Goal: Task Accomplishment & Management: Manage account settings

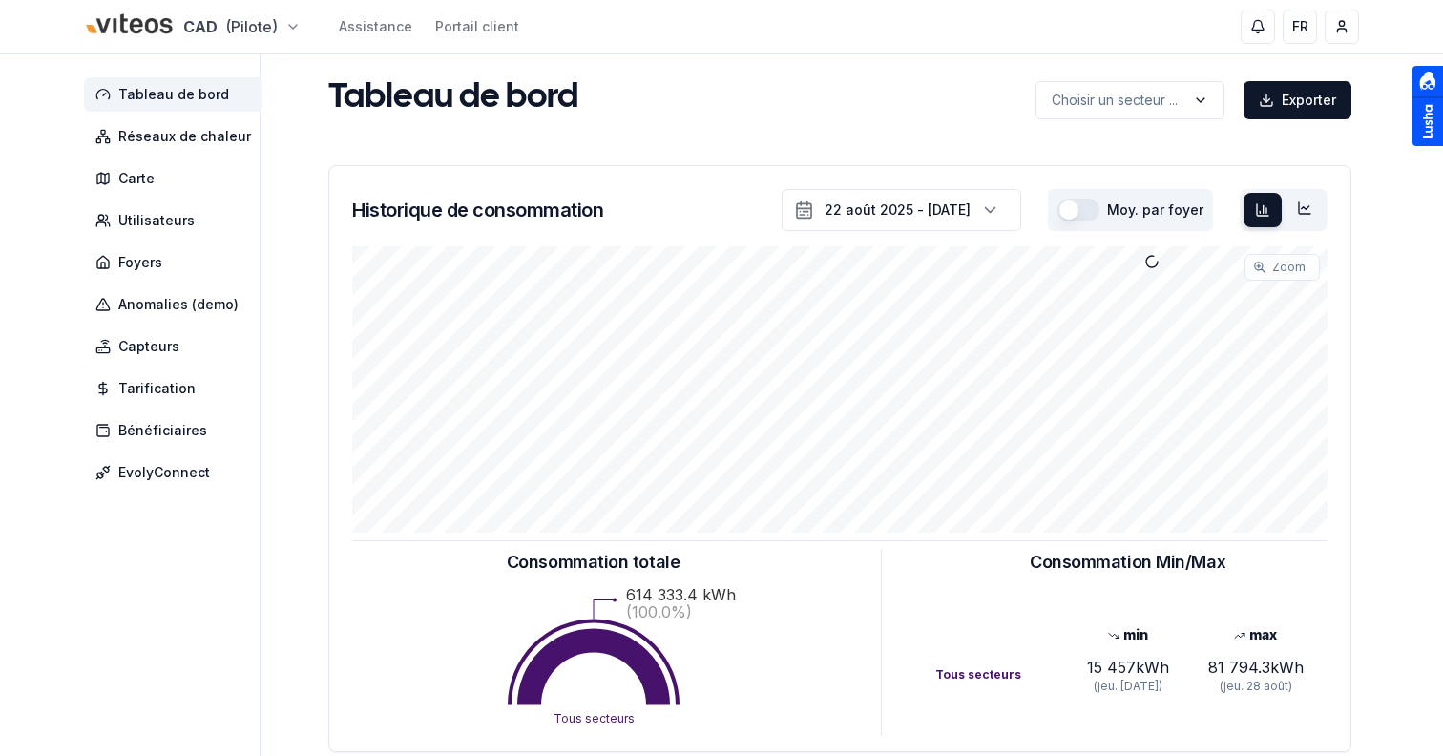
click at [199, 30] on html "CAD (Pilote) Assistance Portail client FR Sami Tableau de bord Réseaux de chale…" at bounding box center [721, 591] width 1443 height 1182
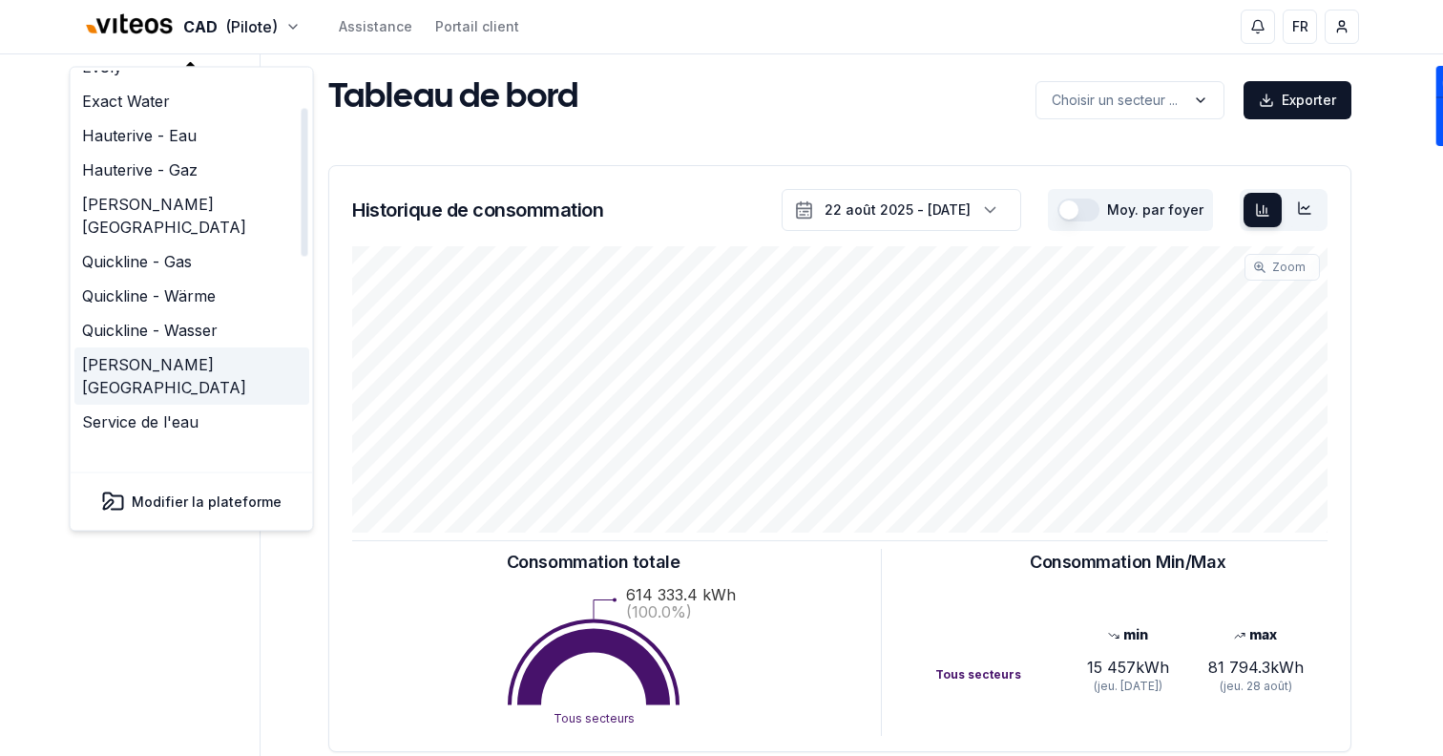
scroll to position [102, 0]
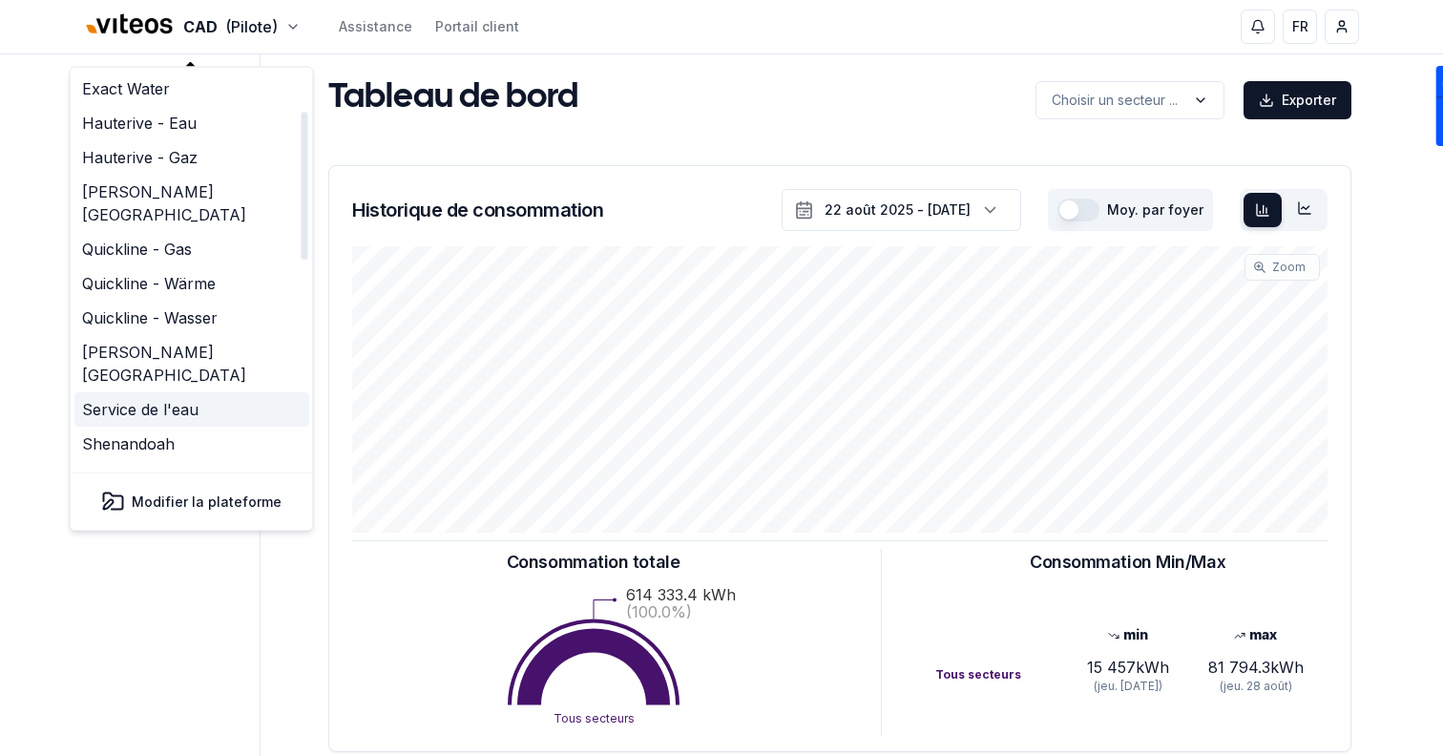
click at [198, 393] on link "Service de l'eau" at bounding box center [191, 410] width 235 height 34
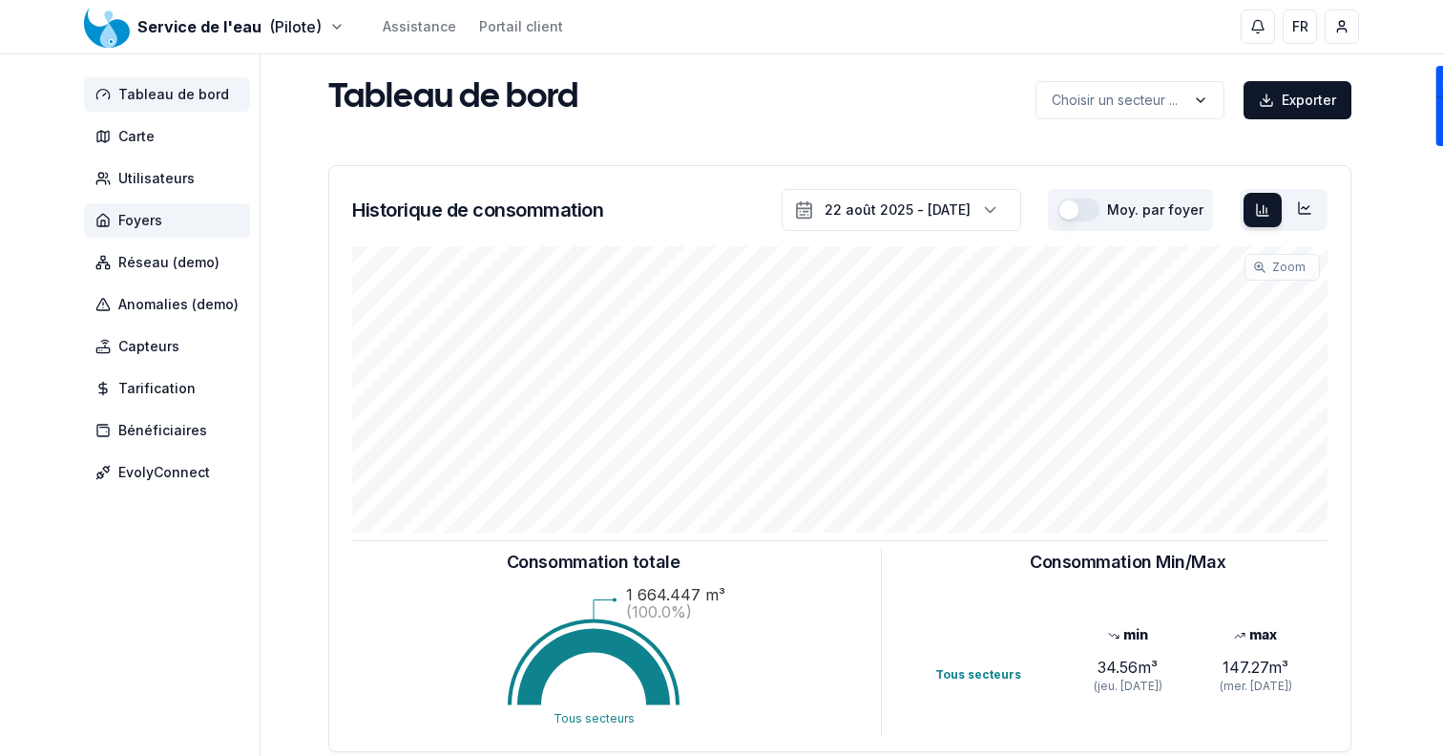
click at [184, 208] on span "Foyers" at bounding box center [167, 220] width 166 height 34
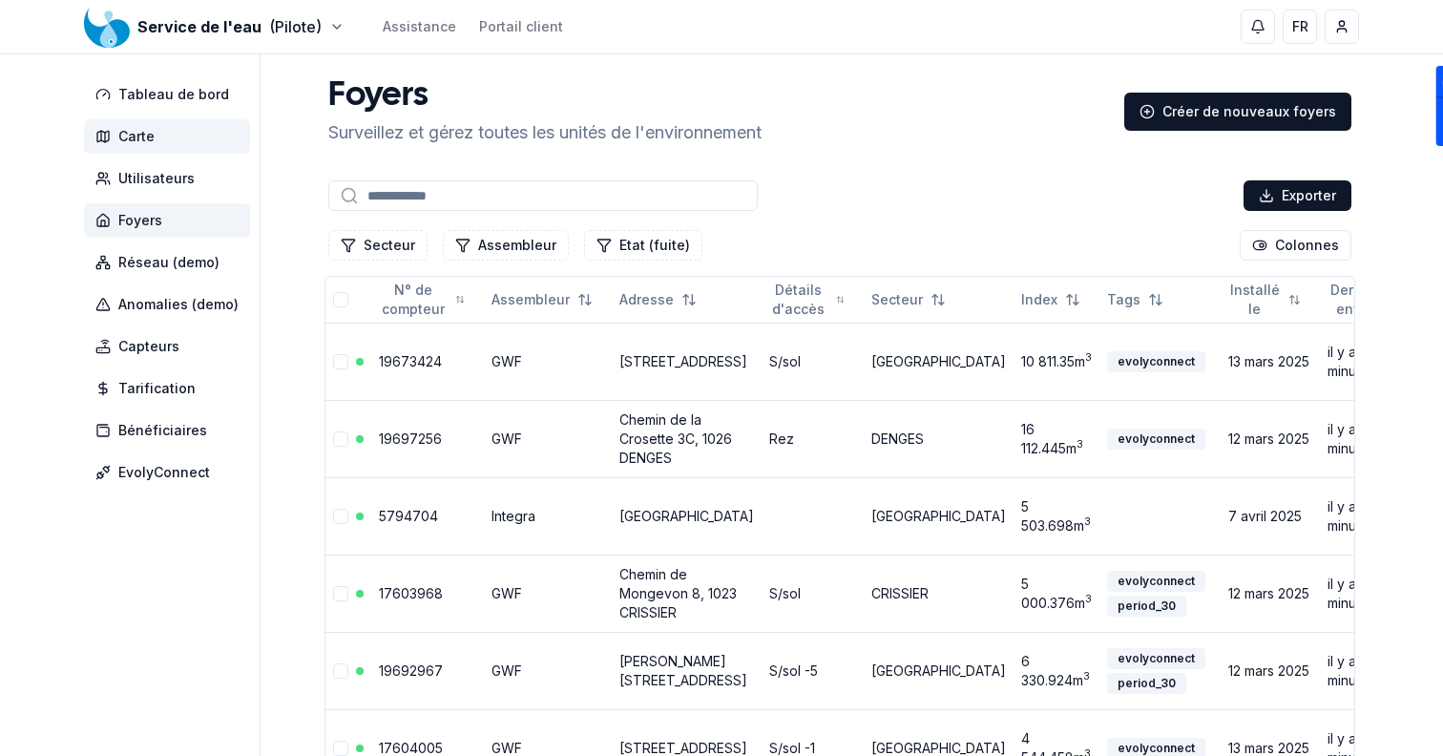
click at [171, 131] on span "Carte" at bounding box center [167, 136] width 166 height 34
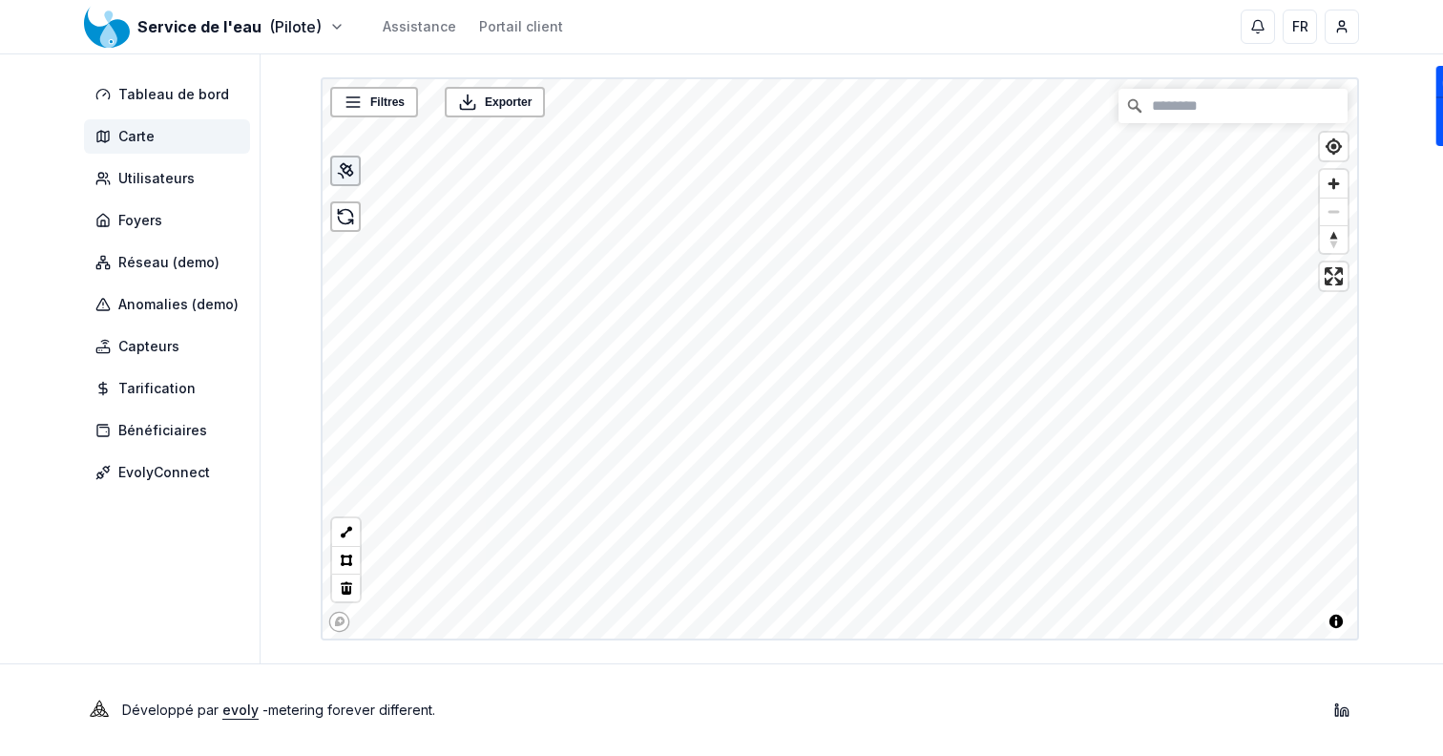
click at [343, 173] on icon at bounding box center [345, 170] width 19 height 19
click at [163, 222] on span "Foyers" at bounding box center [167, 220] width 166 height 34
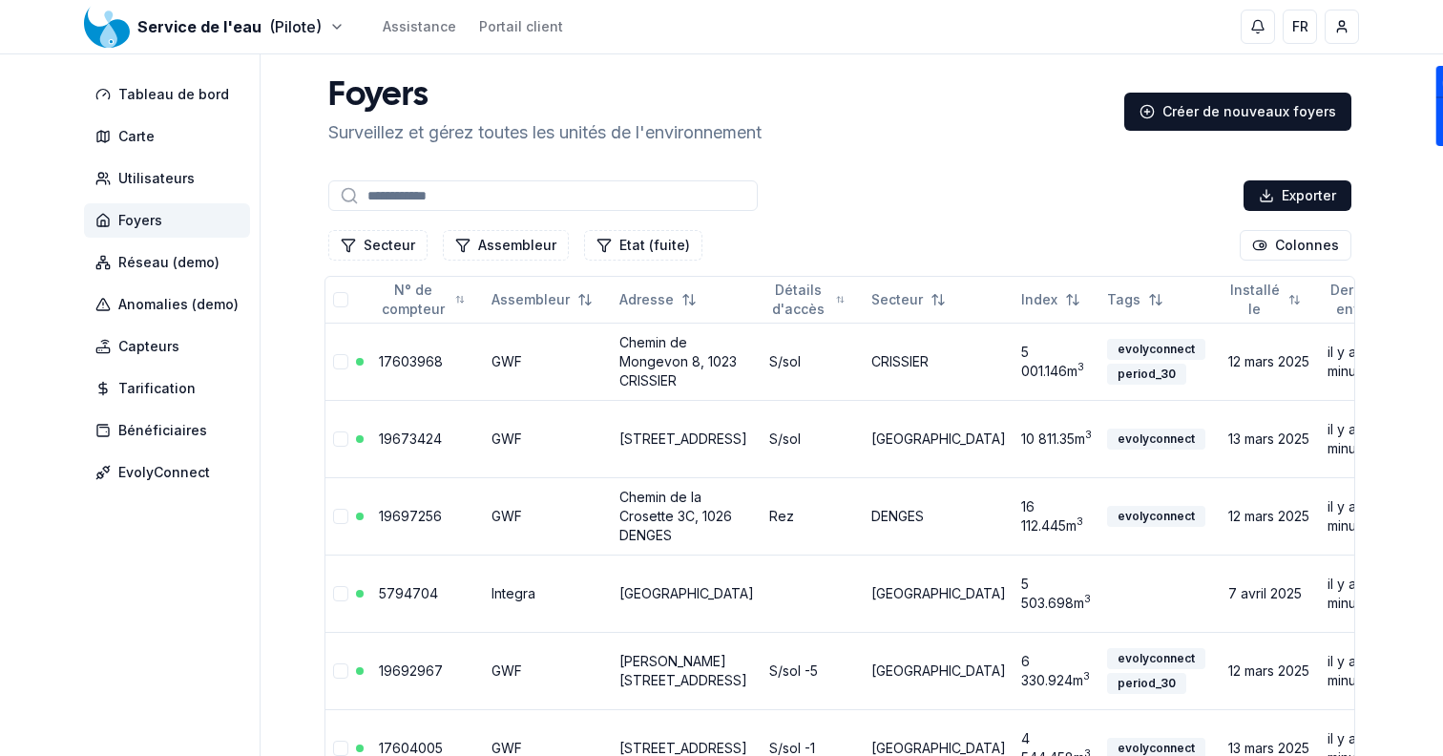
click at [518, 202] on input at bounding box center [542, 195] width 429 height 31
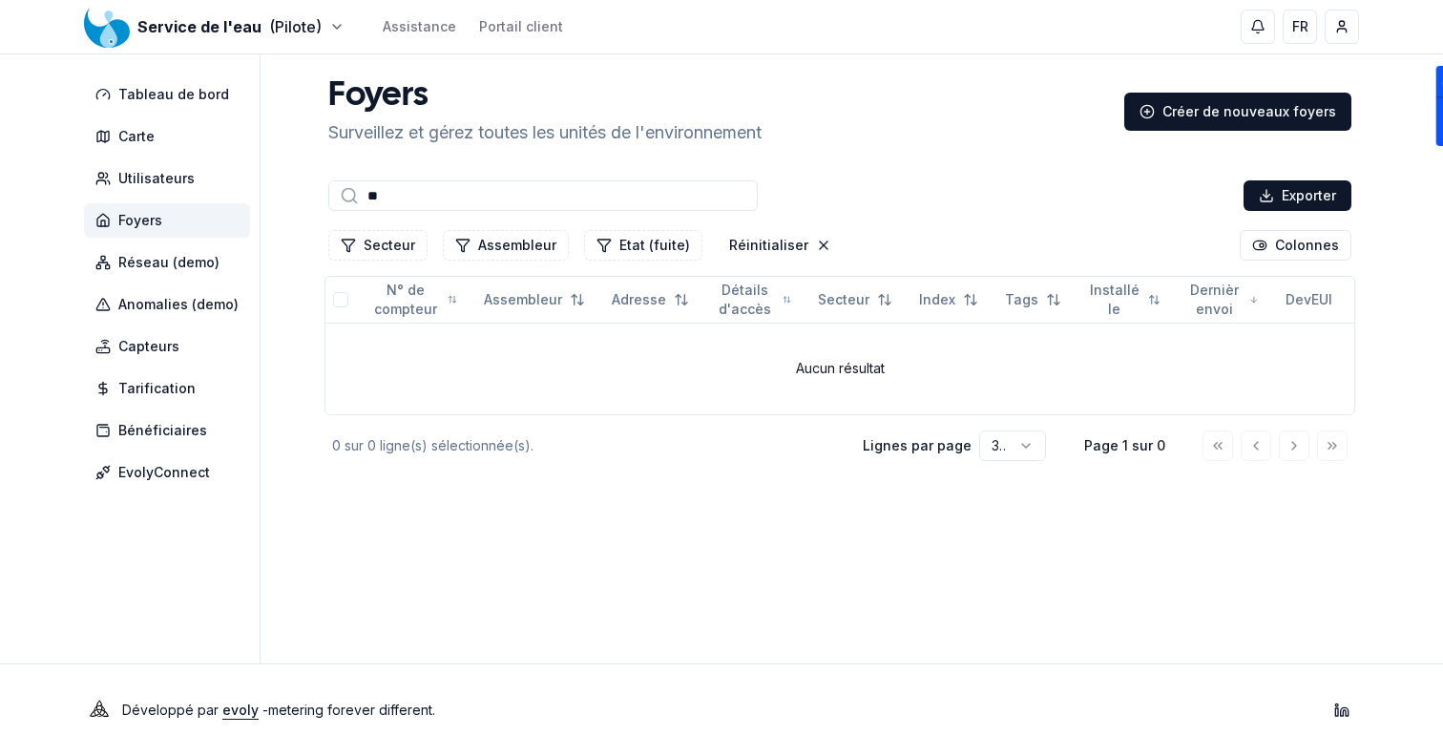
type input "*"
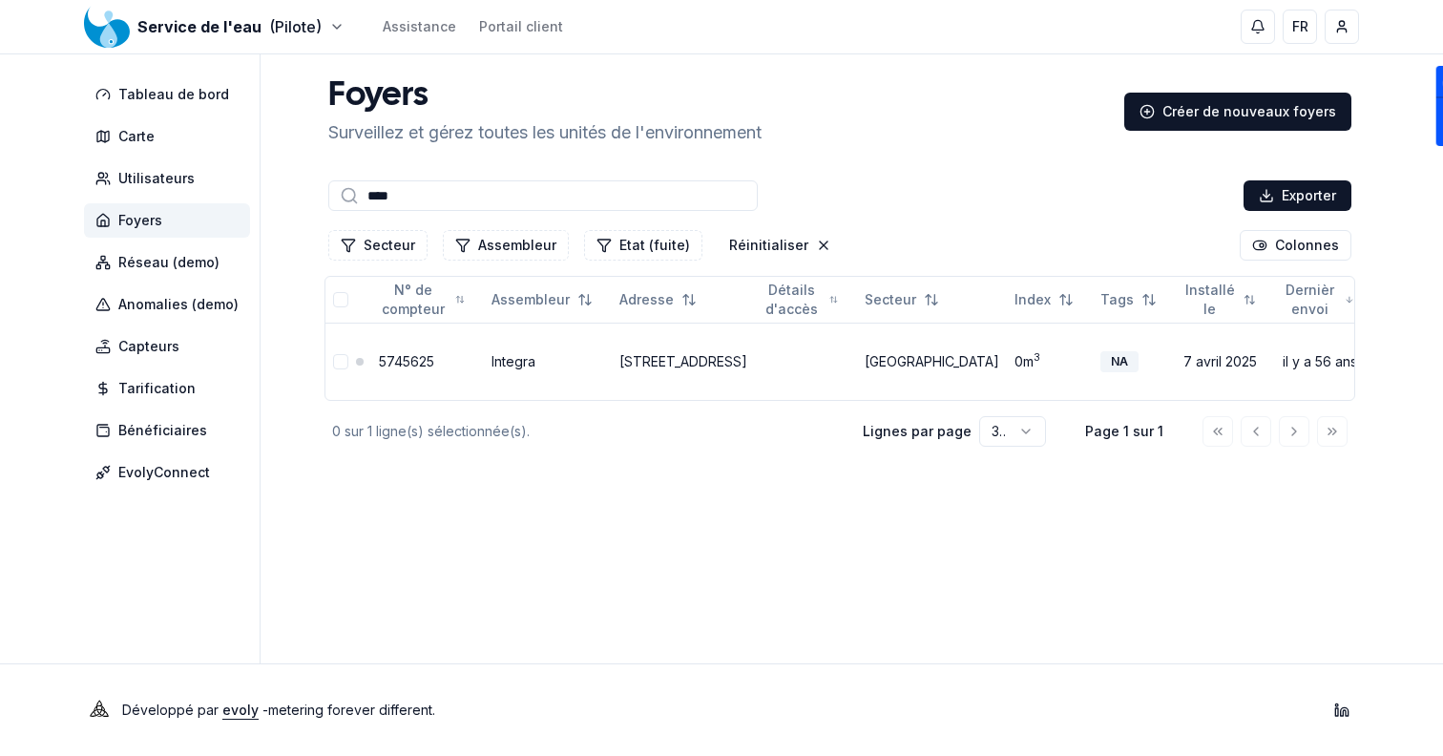
type input "*****"
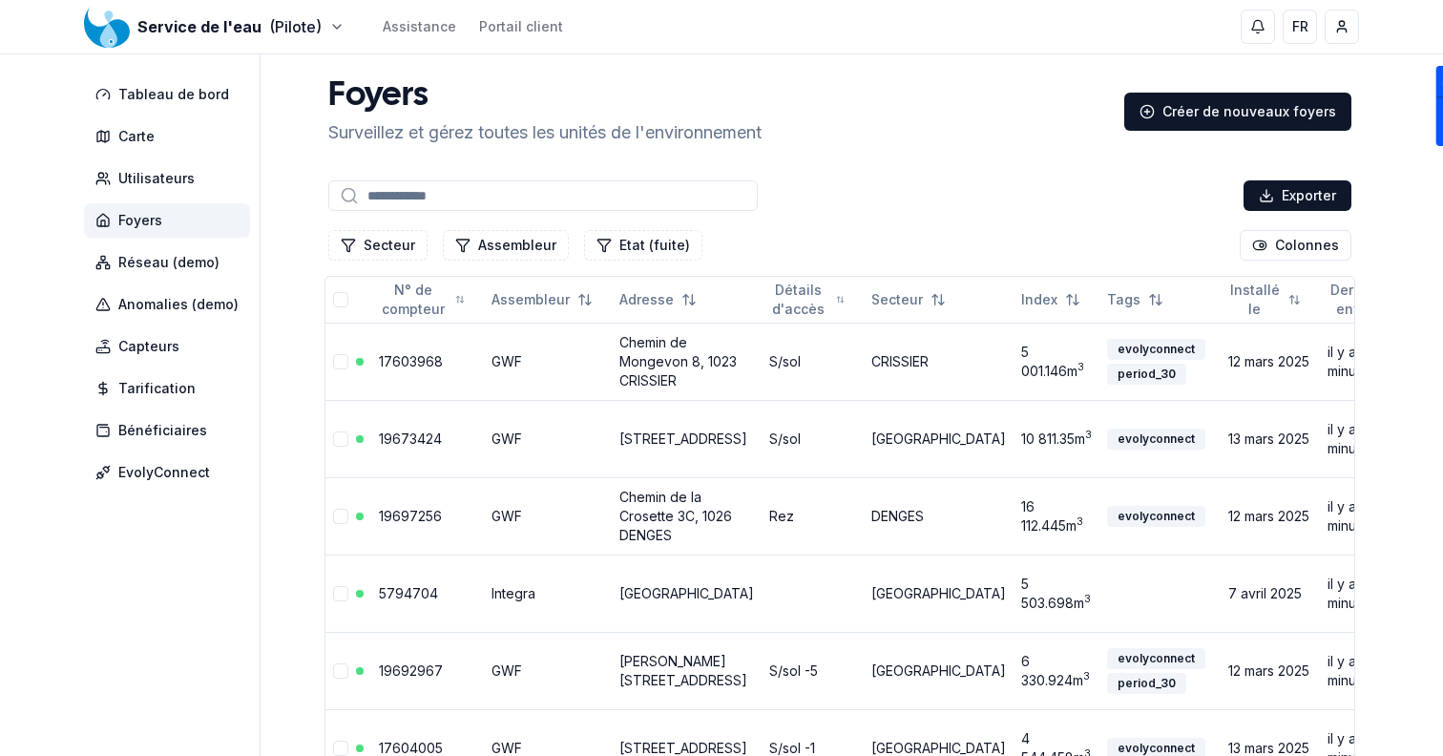
click at [208, 224] on span "Foyers" at bounding box center [167, 220] width 166 height 34
click at [449, 192] on input at bounding box center [542, 195] width 429 height 31
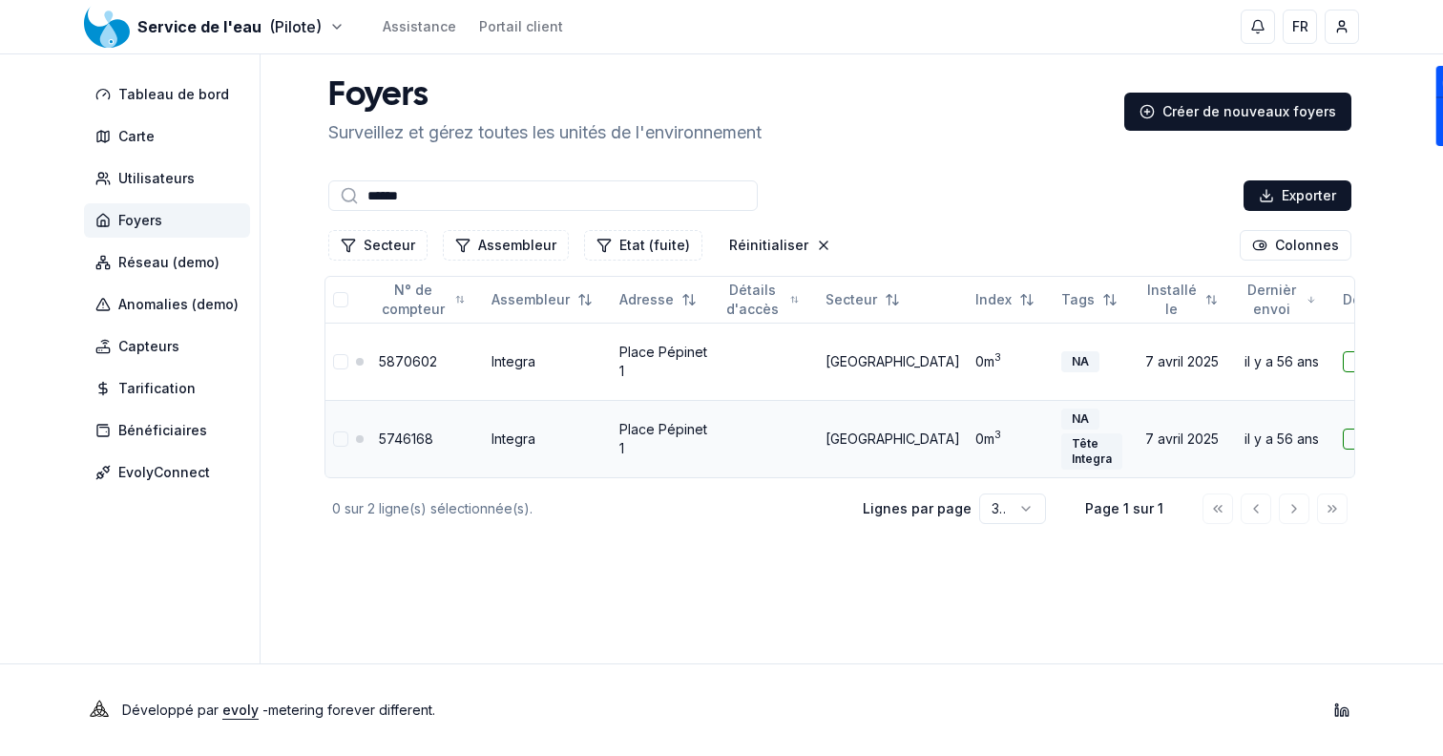
type input "*****"
click at [537, 192] on input "*****" at bounding box center [542, 195] width 429 height 31
click at [173, 127] on span "Carte" at bounding box center [167, 136] width 166 height 34
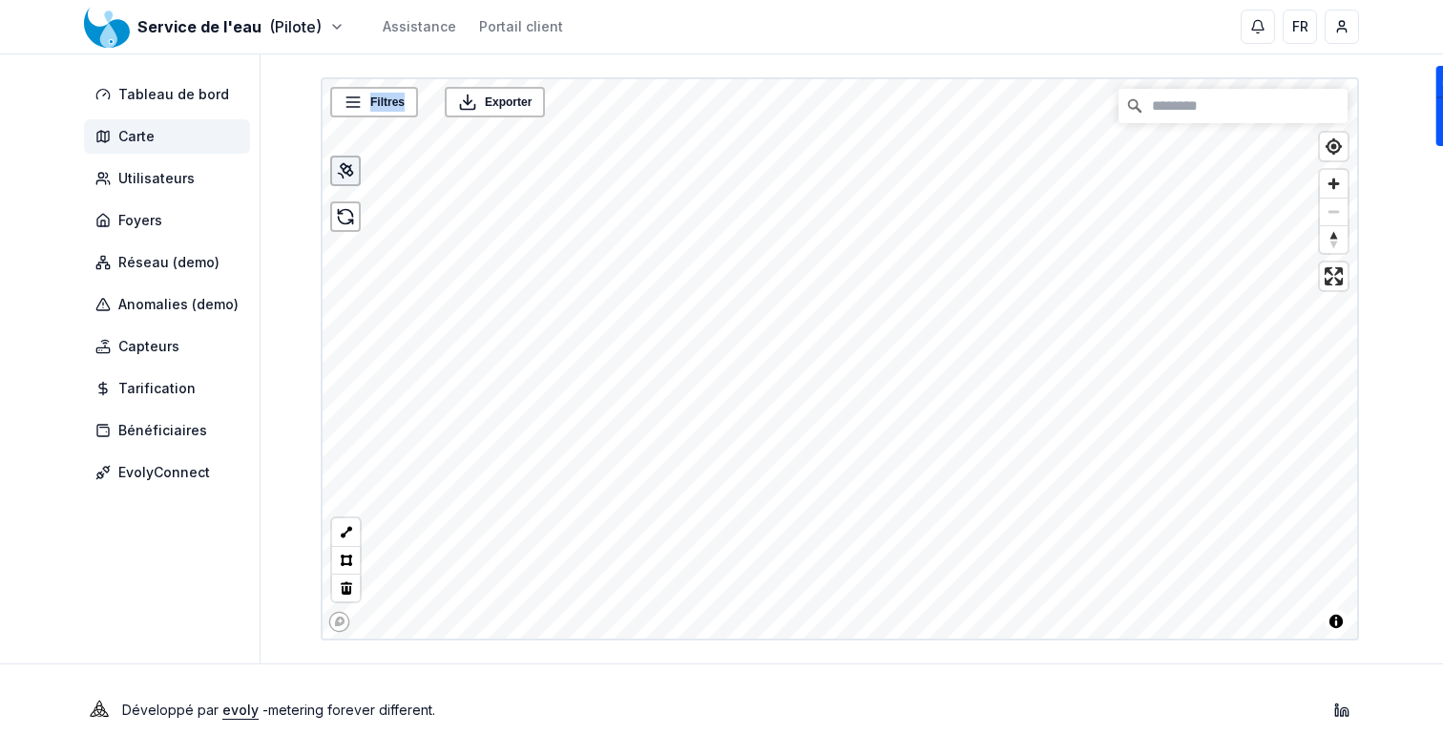
click at [342, 168] on icon at bounding box center [344, 166] width 6 height 6
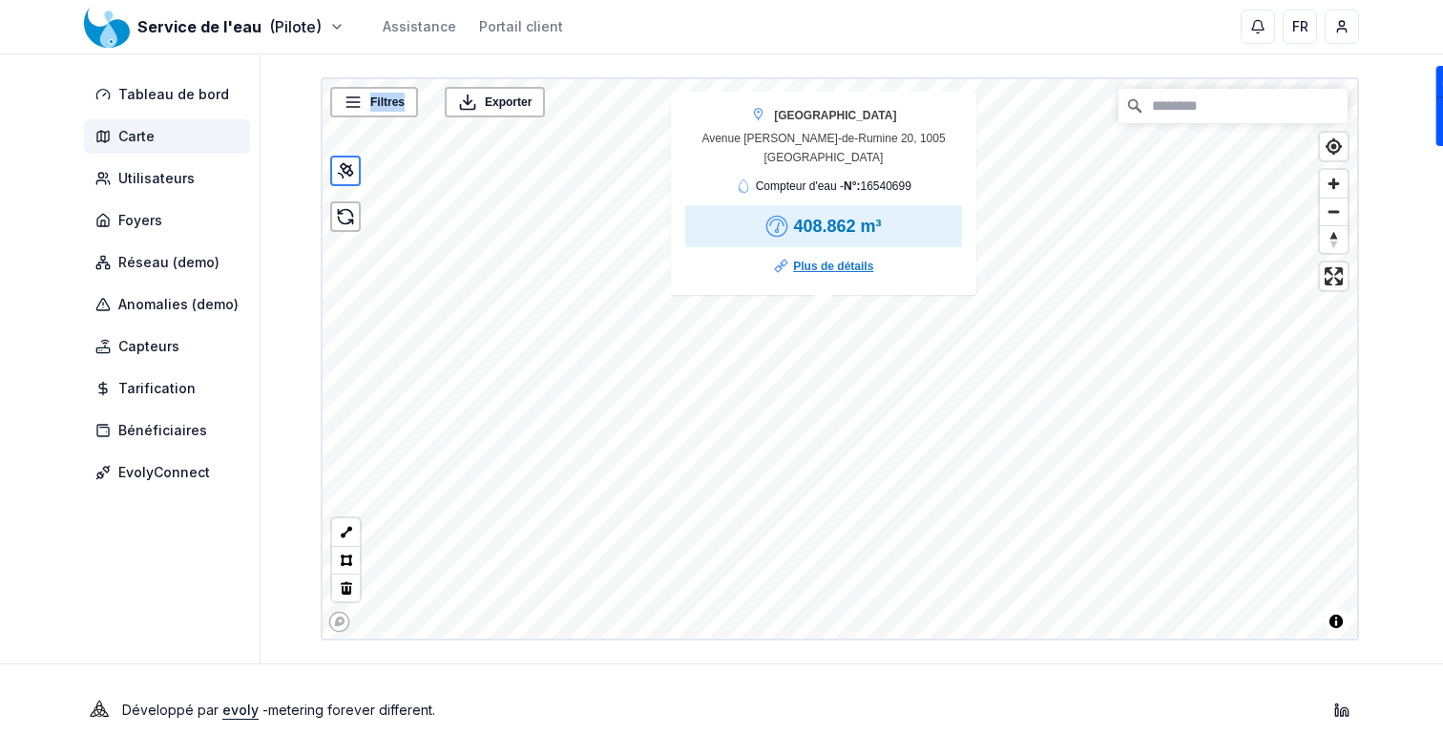
click at [810, 268] on link "Plus de détails" at bounding box center [833, 266] width 80 height 19
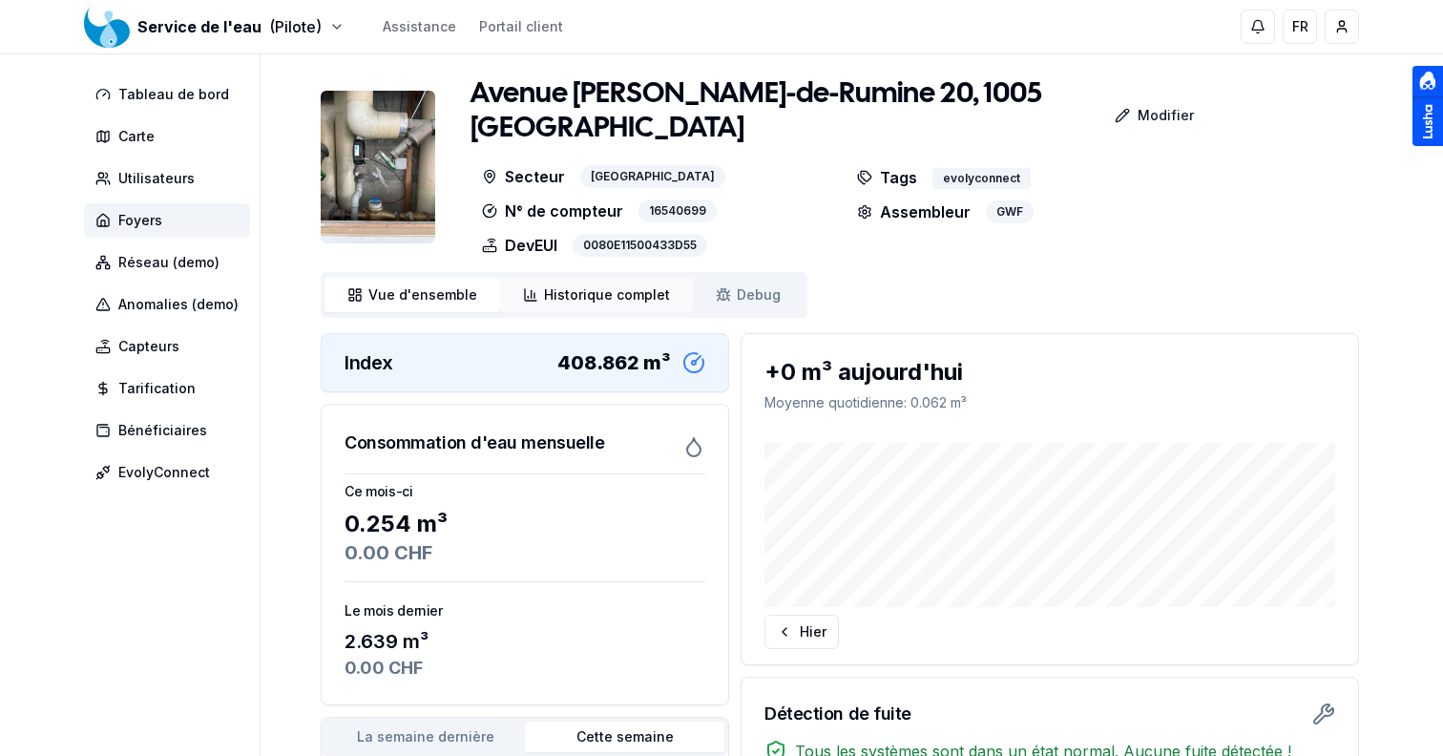
click at [583, 297] on span "Historique complet" at bounding box center [607, 294] width 126 height 19
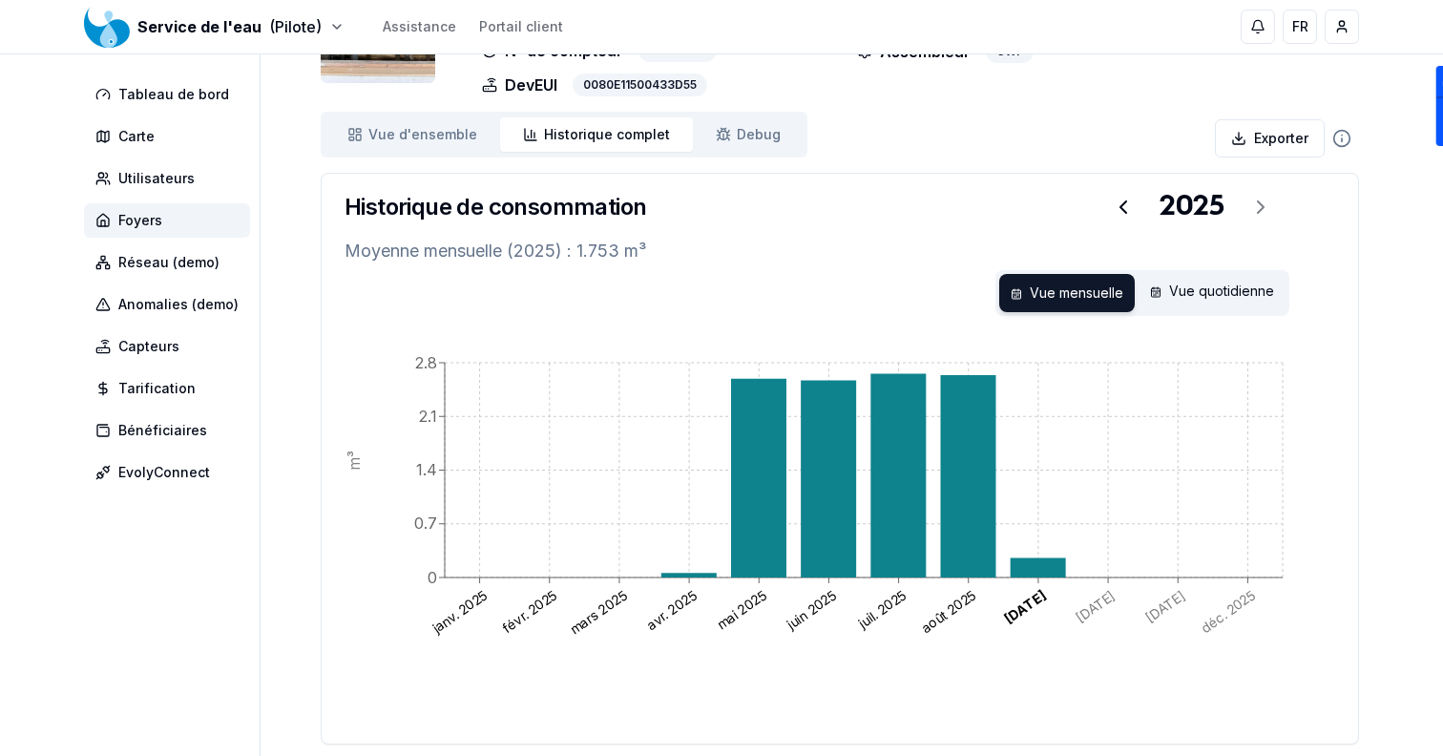
scroll to position [158, 0]
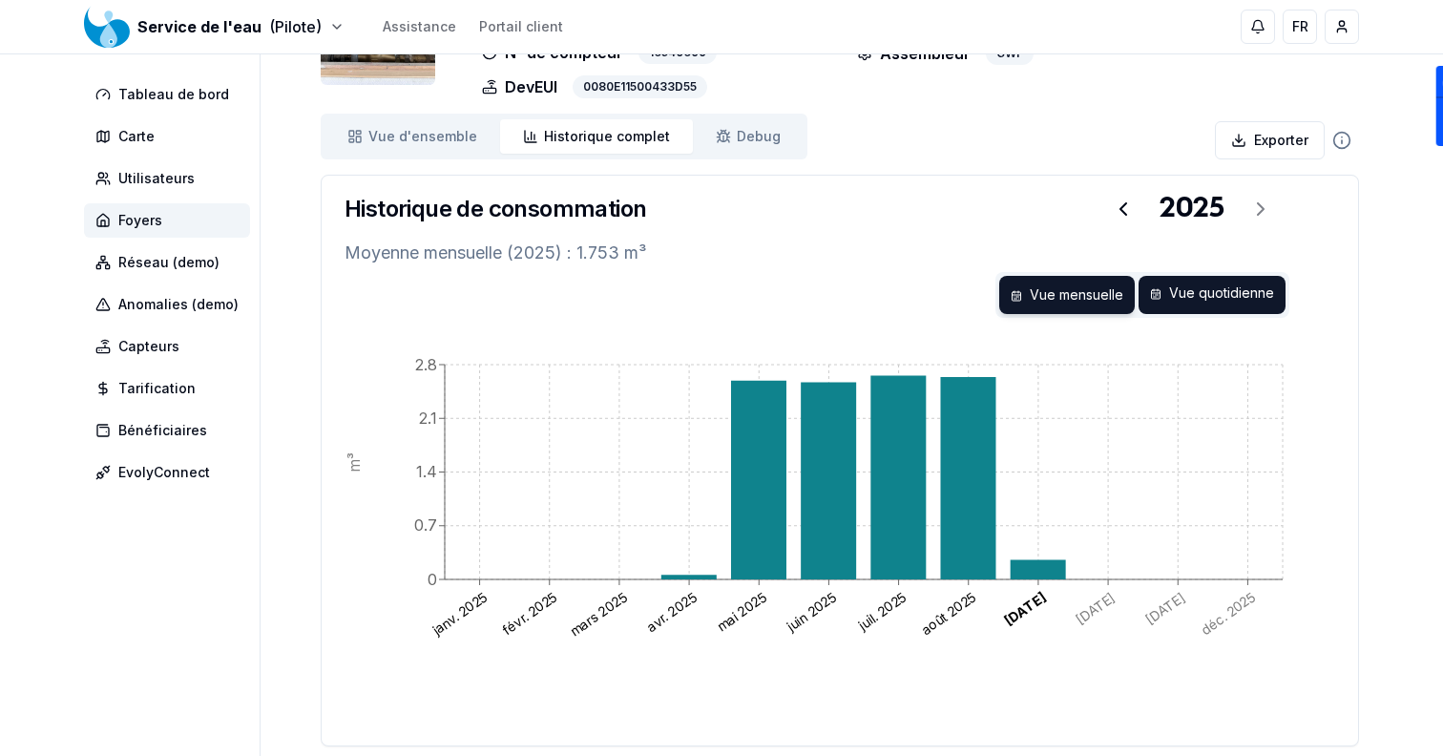
click at [1221, 285] on div "Vue quotidienne" at bounding box center [1212, 295] width 147 height 38
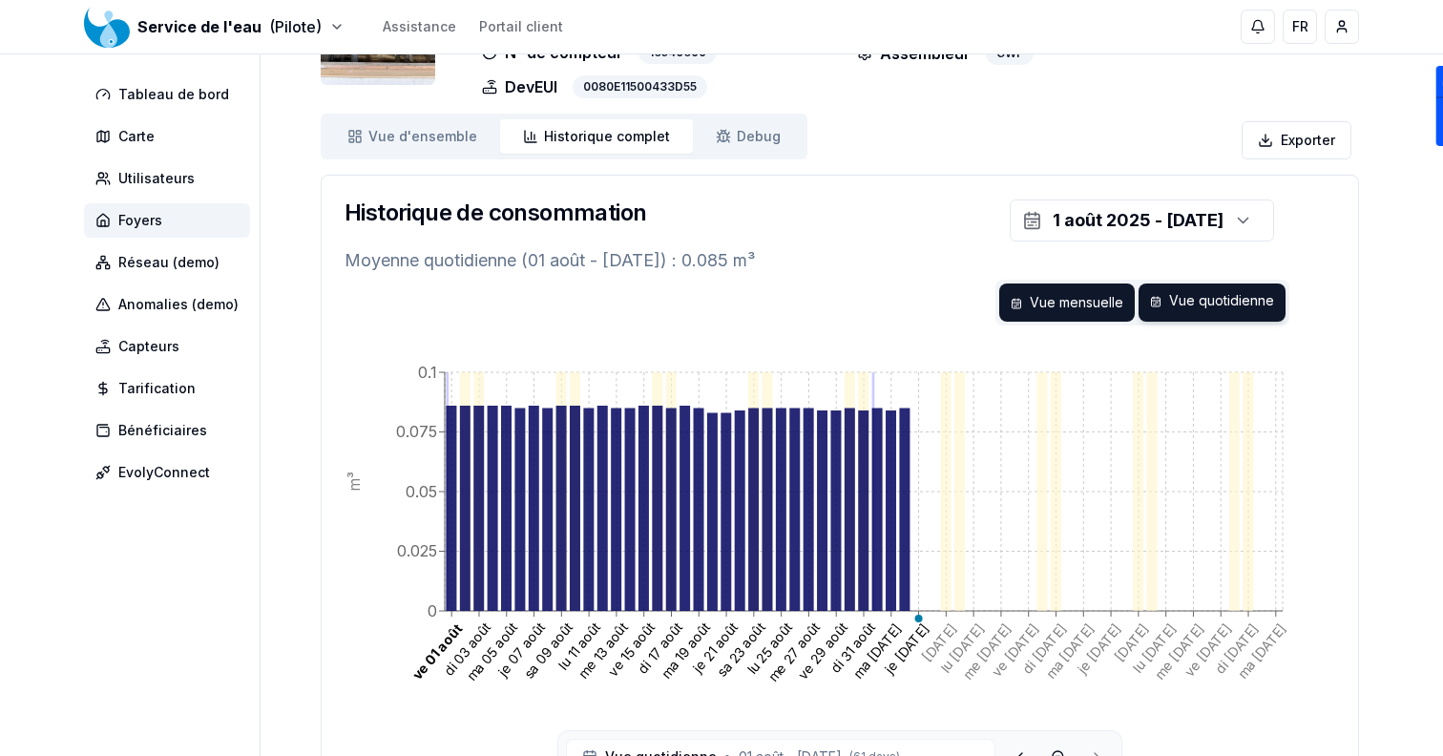
click at [1097, 299] on div "Vue mensuelle" at bounding box center [1067, 302] width 136 height 38
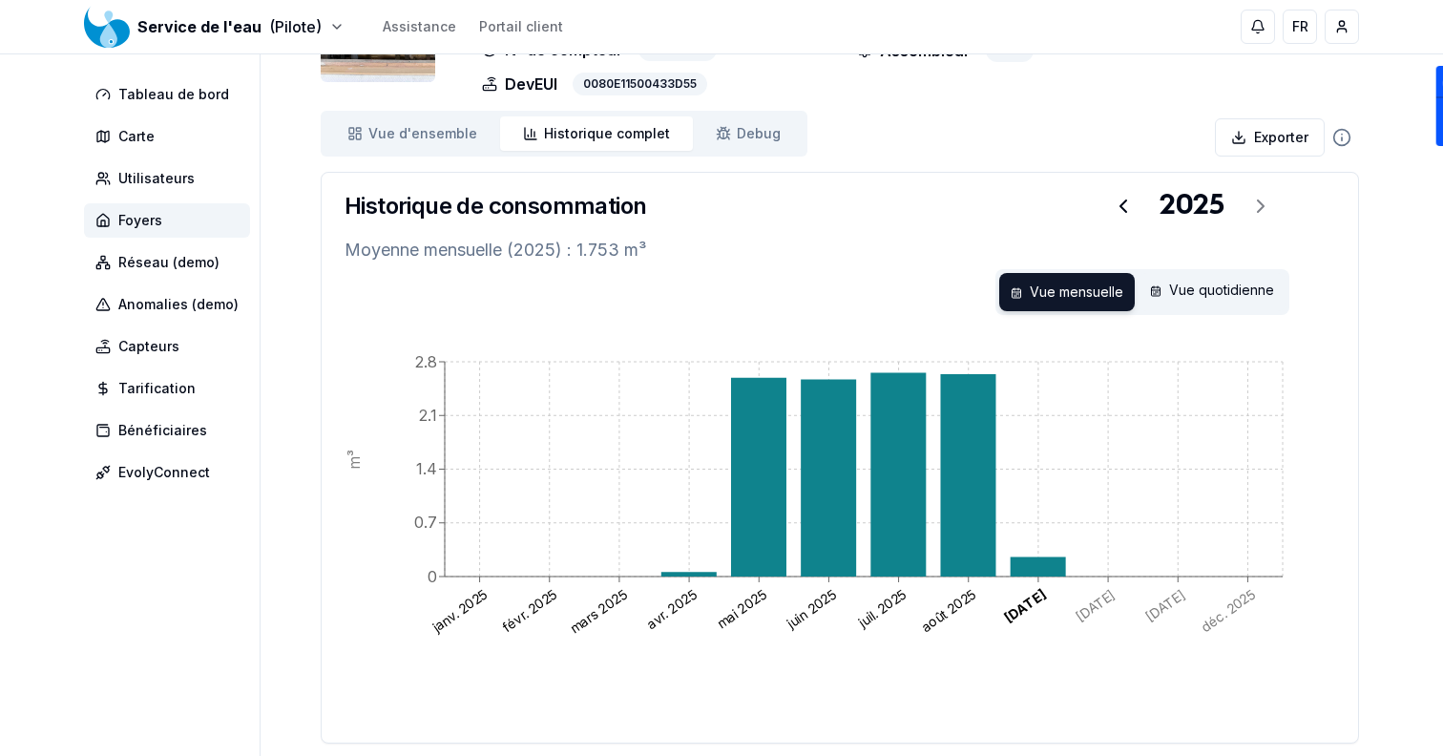
scroll to position [0, 0]
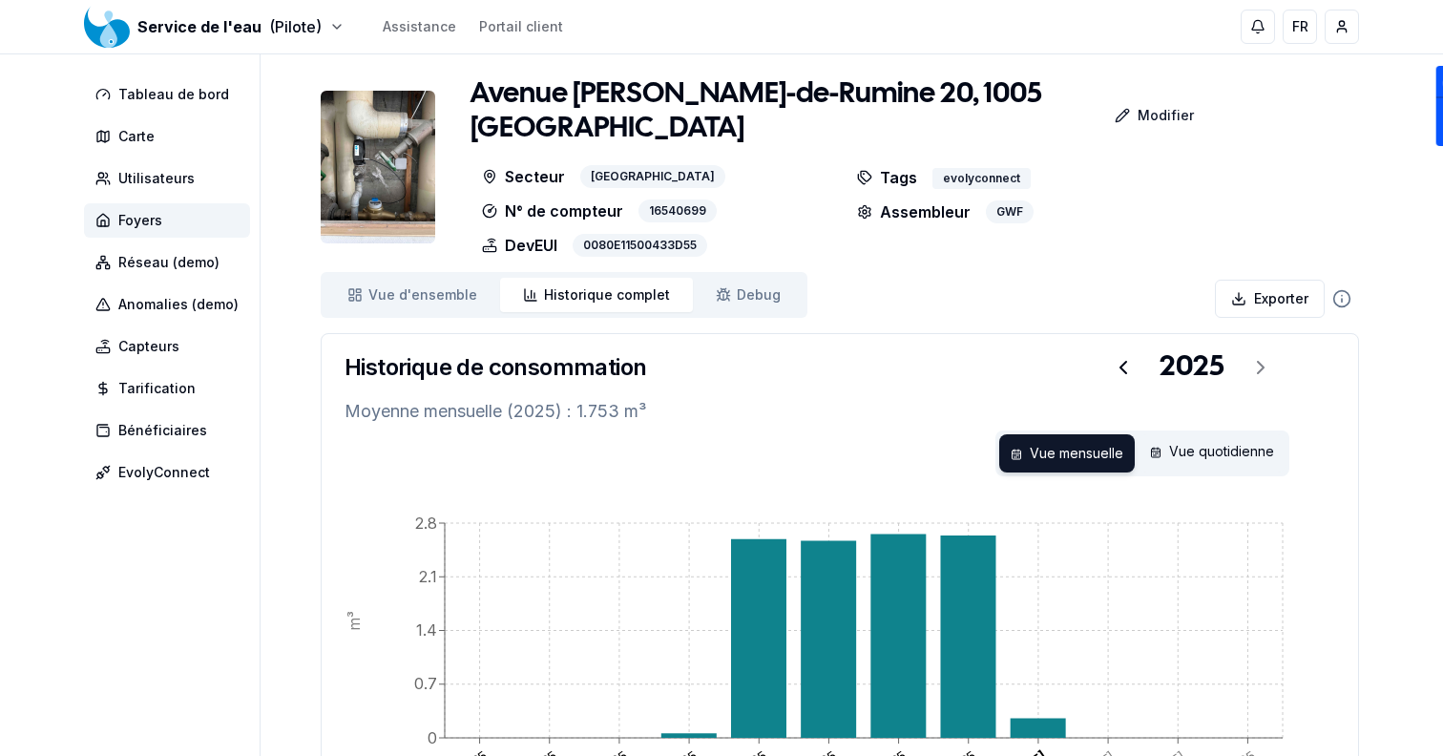
click at [404, 141] on img at bounding box center [378, 167] width 115 height 153
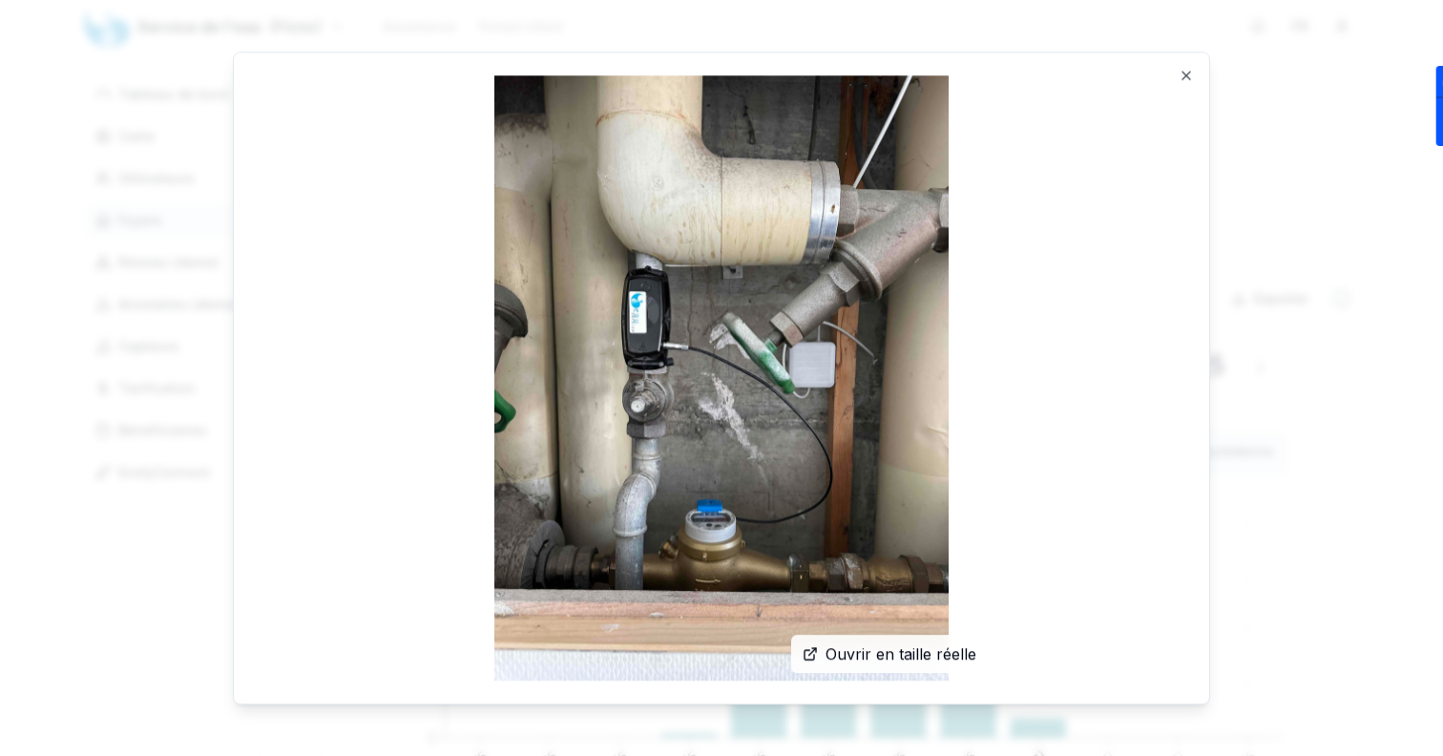
click at [846, 647] on span "Ouvrir en taille réelle" at bounding box center [900, 653] width 151 height 23
click at [1183, 73] on icon "button" at bounding box center [1186, 76] width 8 height 8
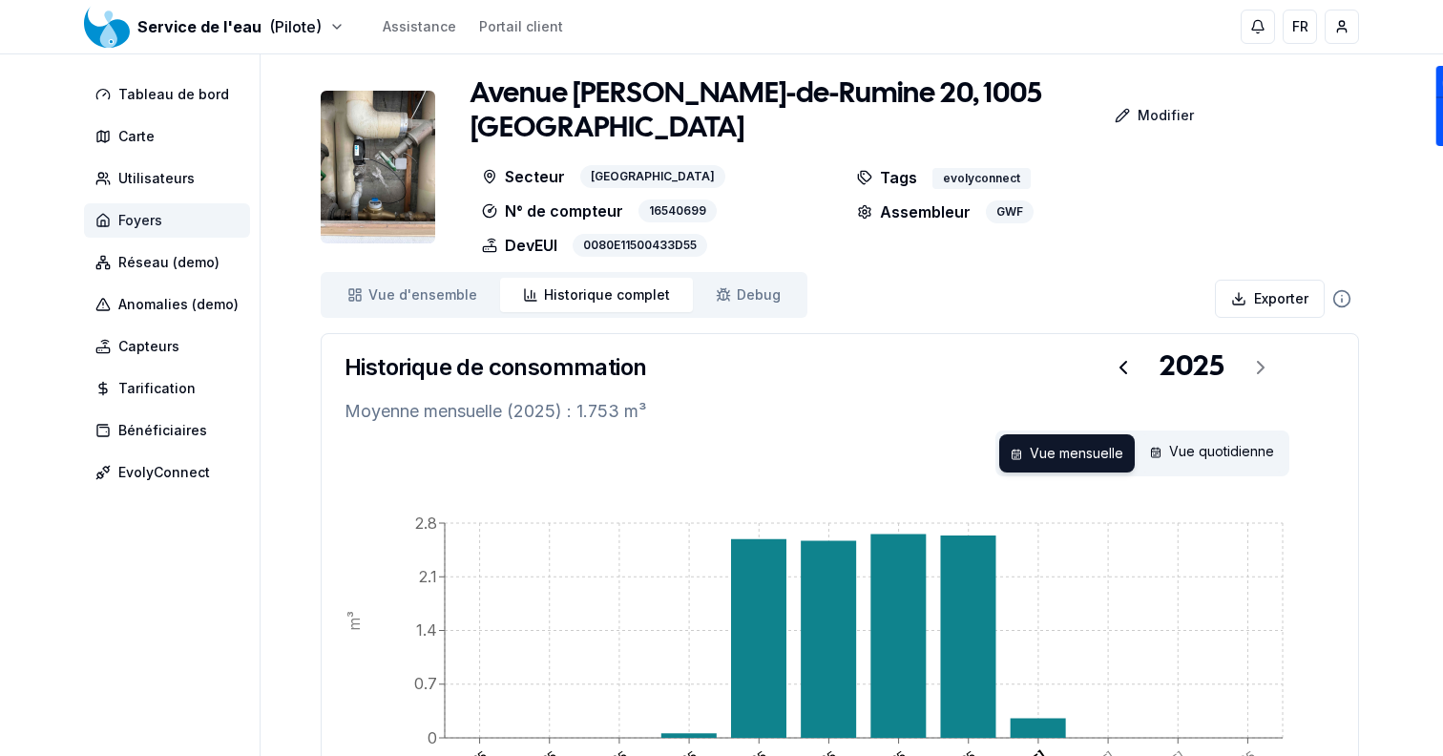
click at [219, 220] on span "Foyers" at bounding box center [167, 220] width 166 height 34
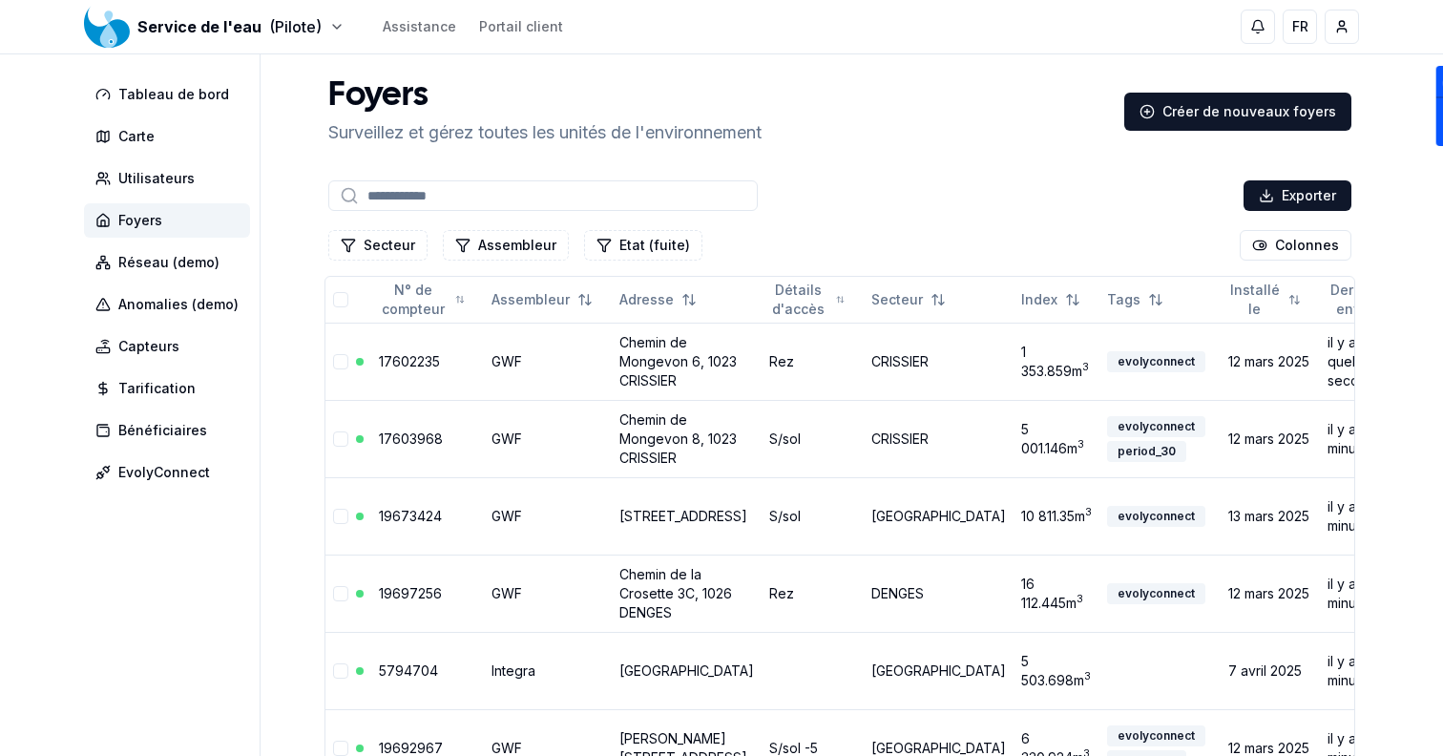
click at [507, 198] on input at bounding box center [542, 195] width 429 height 31
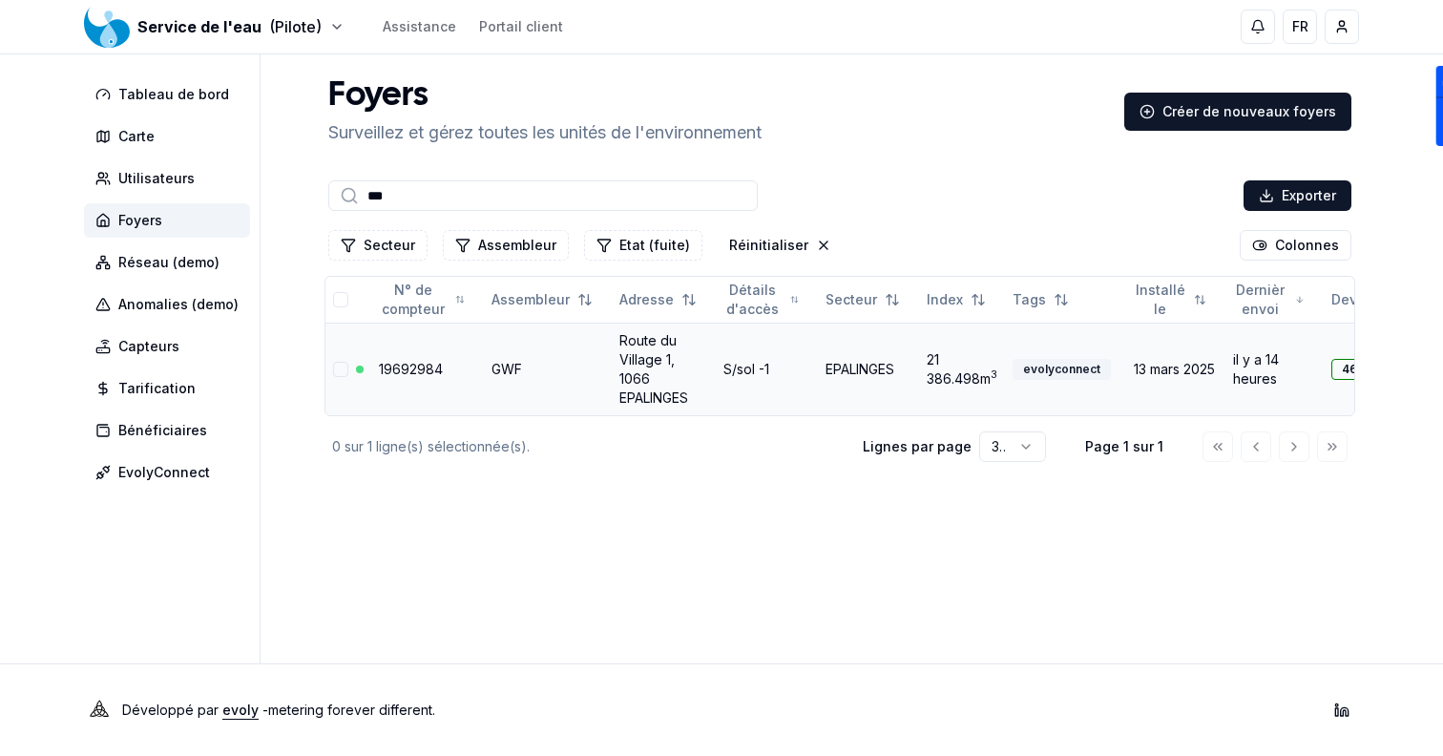
type input "***"
click at [646, 350] on td "Route du Village 1, 1066 EPALINGES" at bounding box center [664, 369] width 104 height 93
click at [646, 361] on link "Route du Village 1, 1066 EPALINGES" at bounding box center [653, 368] width 69 height 73
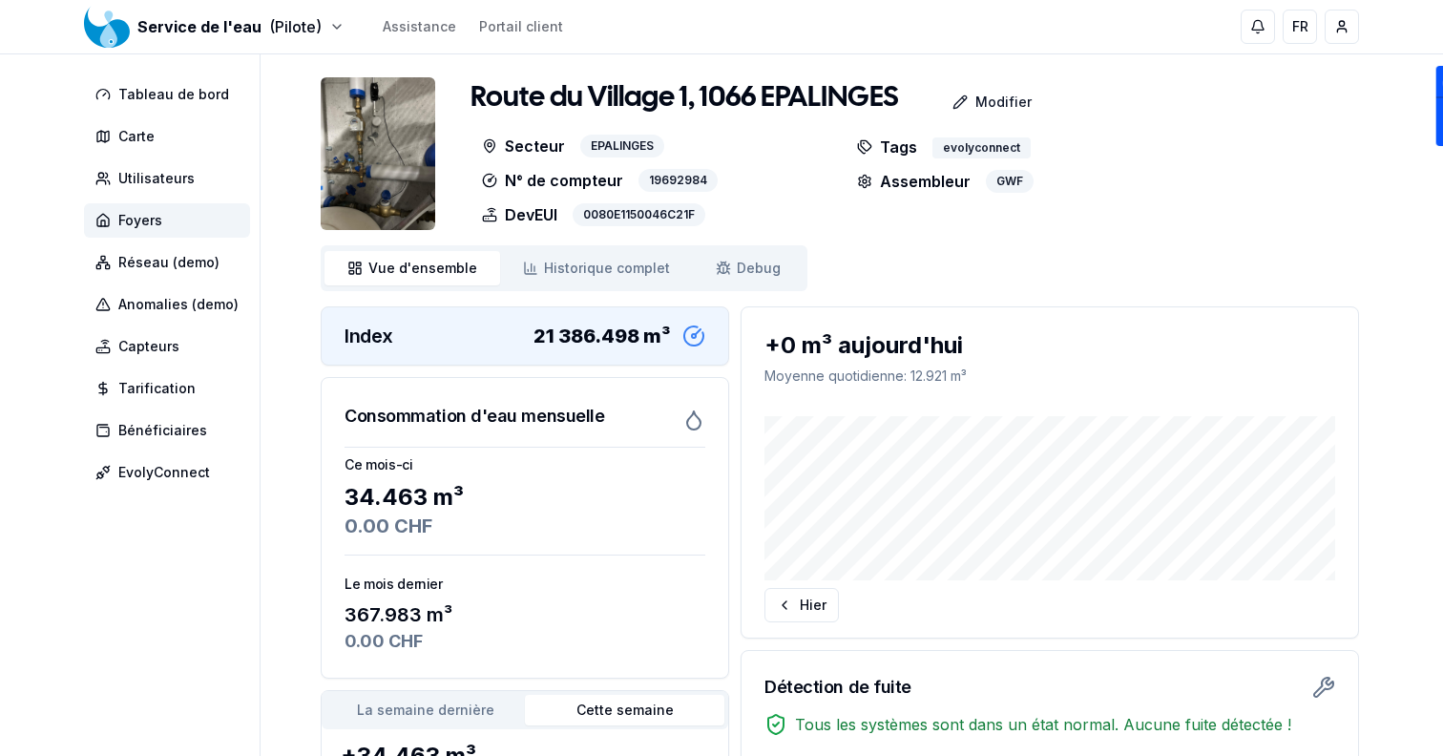
click at [375, 199] on img at bounding box center [378, 153] width 115 height 153
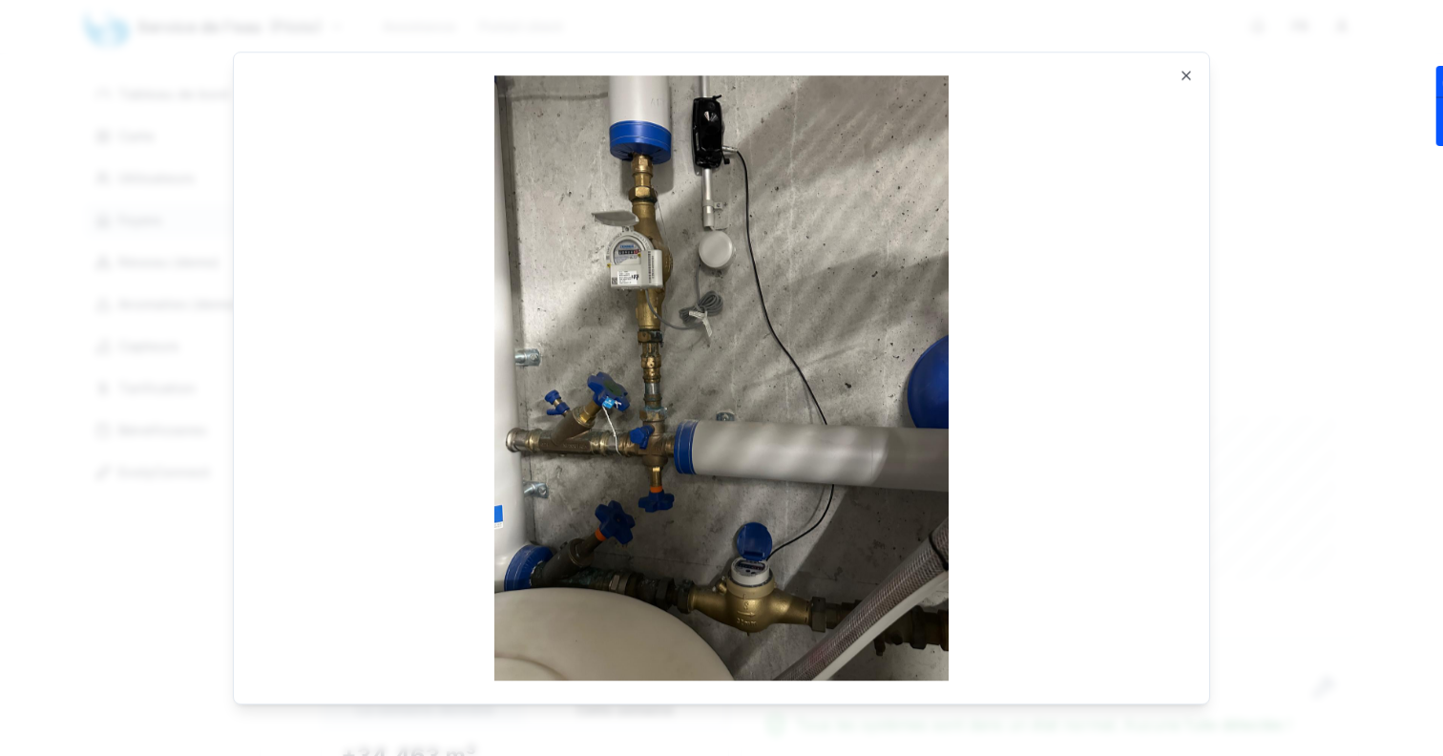
click at [1198, 70] on div "Ouvrir en taille réelle Close" at bounding box center [721, 378] width 977 height 653
click at [1181, 77] on img at bounding box center [722, 377] width 930 height 605
click at [1186, 73] on icon "button" at bounding box center [1186, 75] width 15 height 15
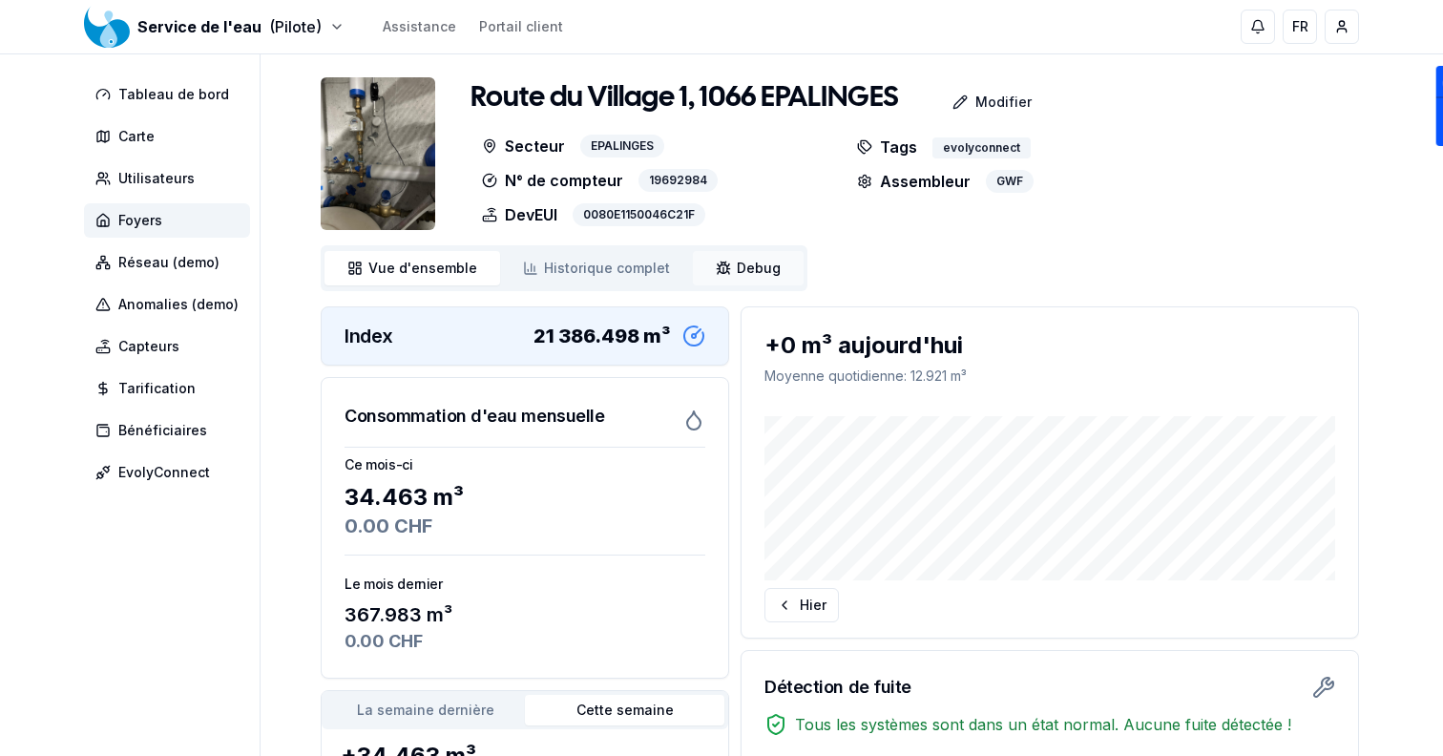
click at [722, 266] on link "Debug Debug" at bounding box center [748, 268] width 111 height 34
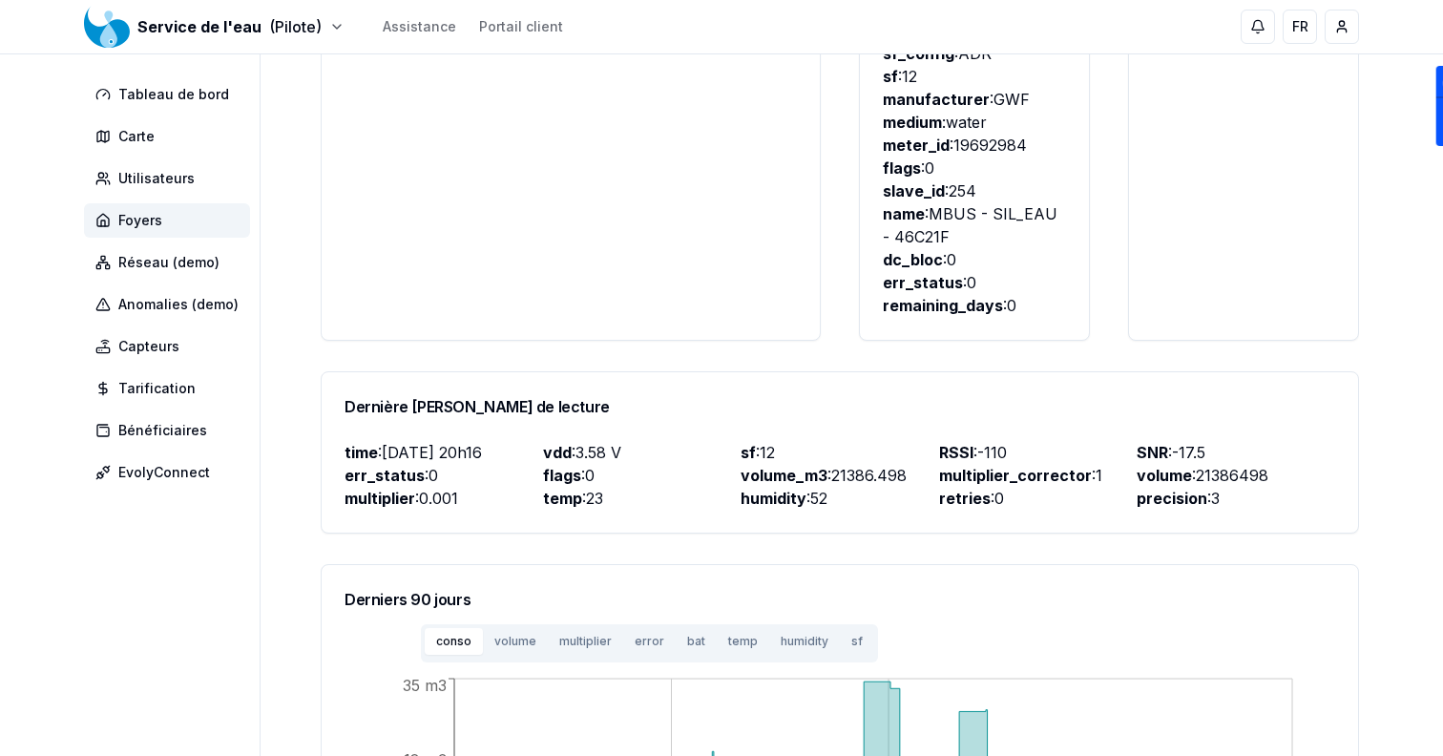
scroll to position [788, 0]
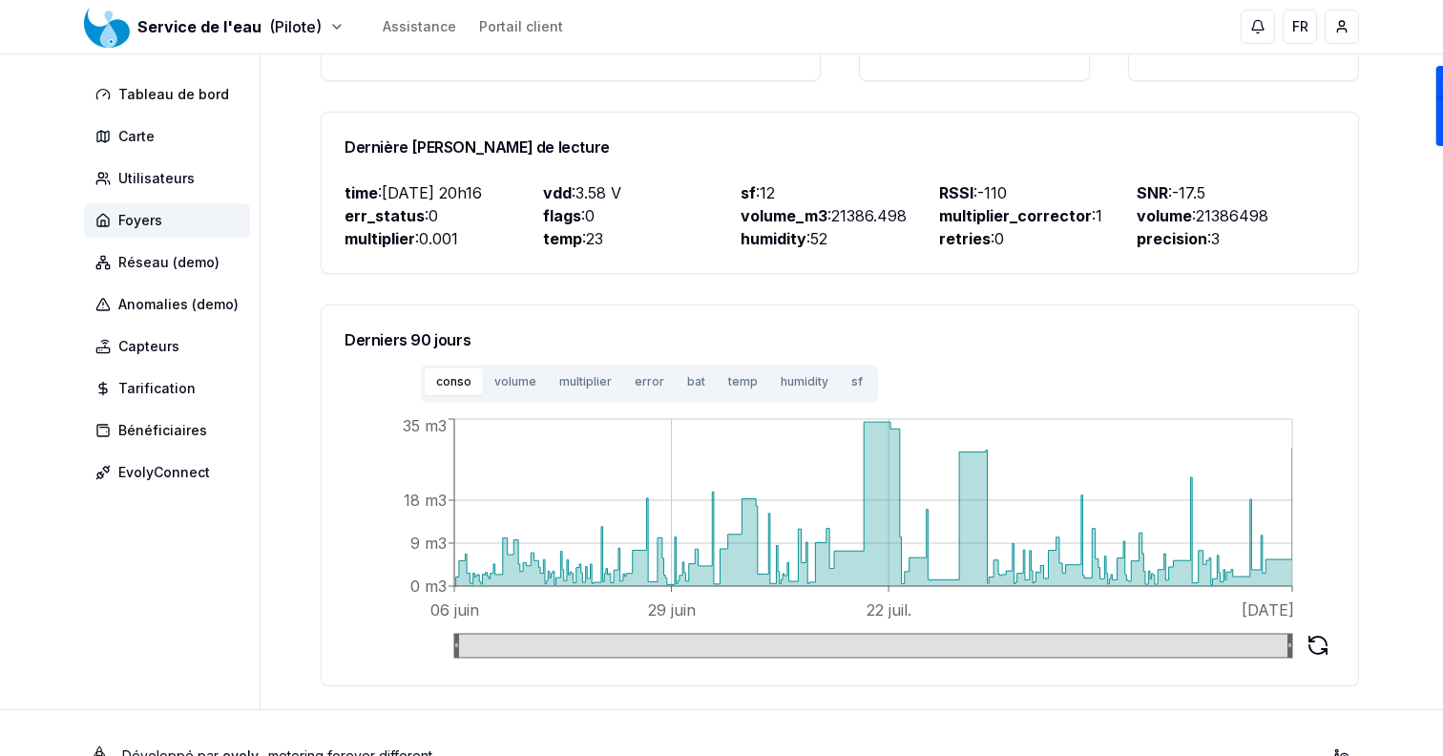
click at [840, 368] on button "sf" at bounding box center [857, 381] width 34 height 27
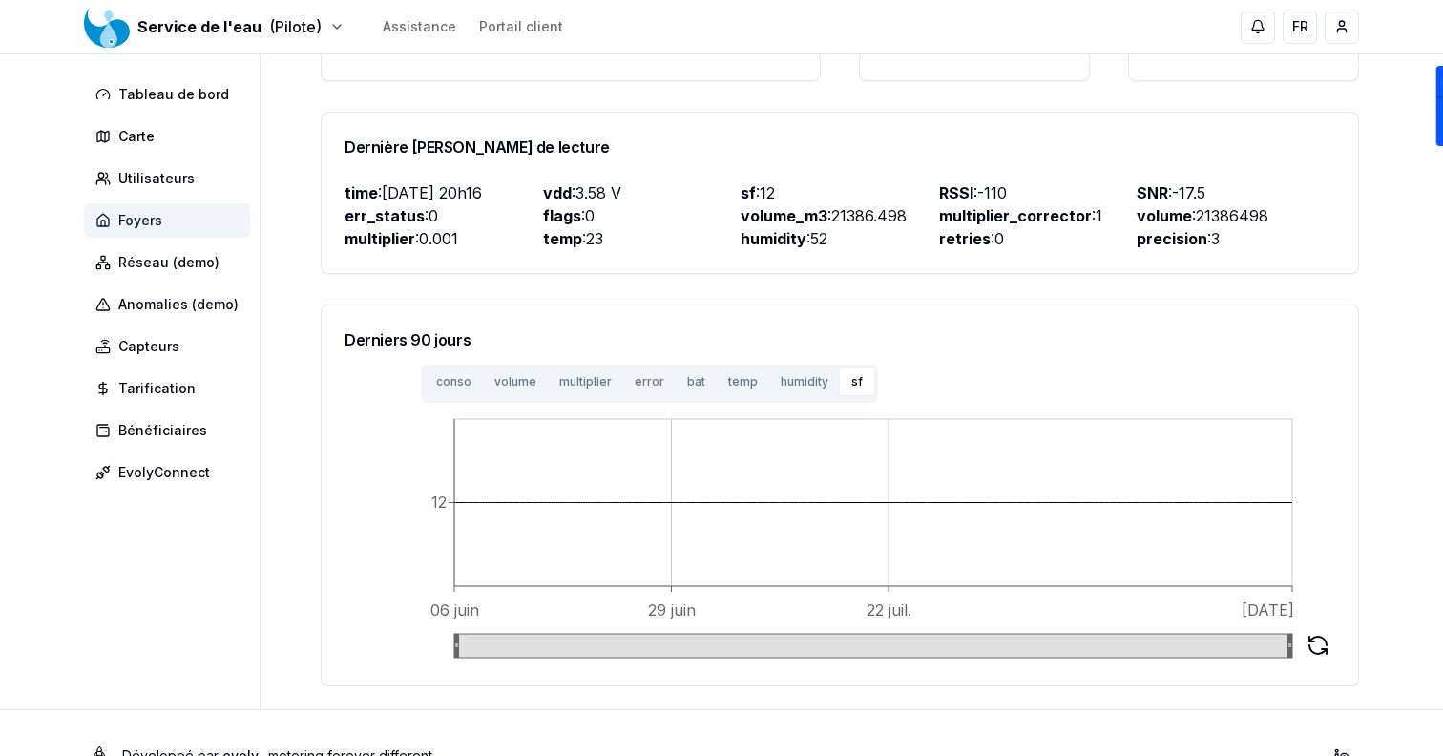
click at [203, 207] on span "Foyers" at bounding box center [167, 220] width 166 height 34
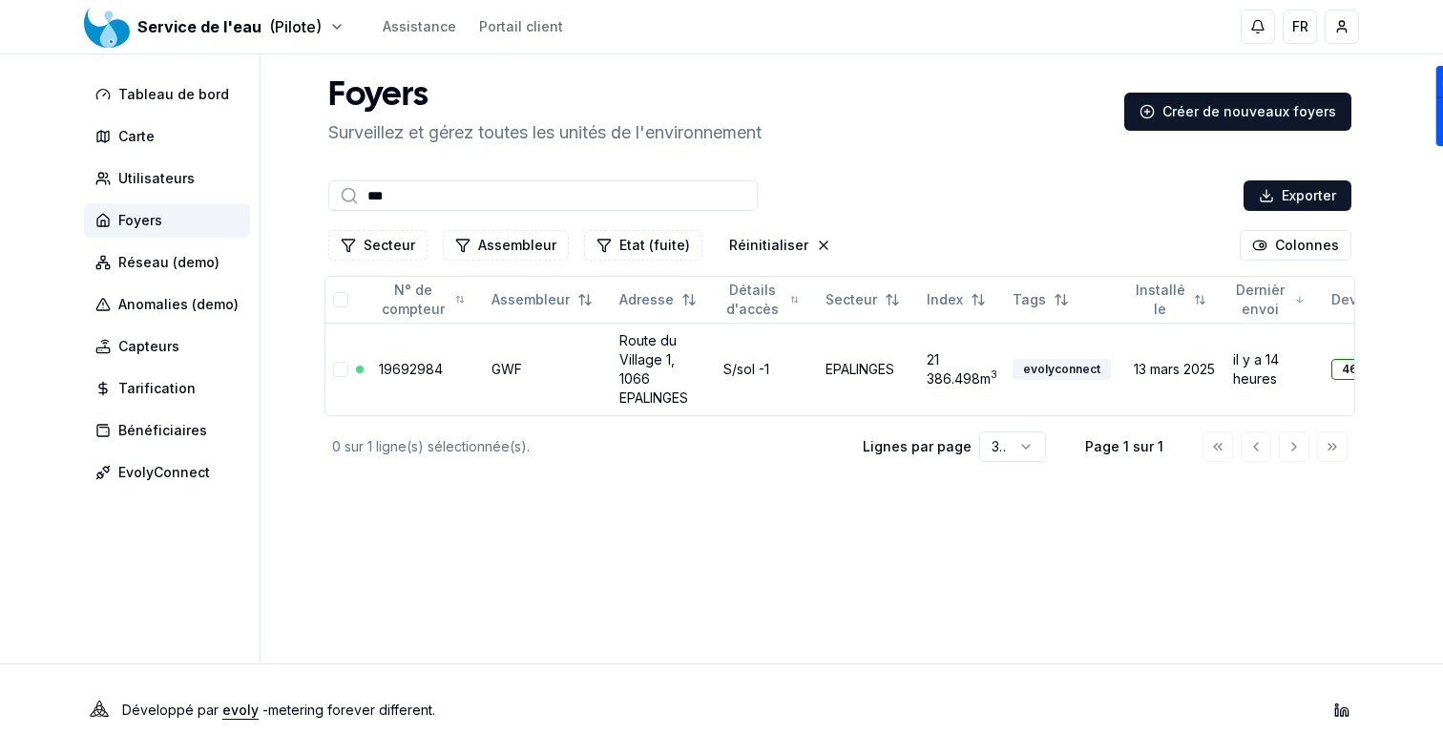
click at [456, 201] on input "***" at bounding box center [542, 195] width 429 height 31
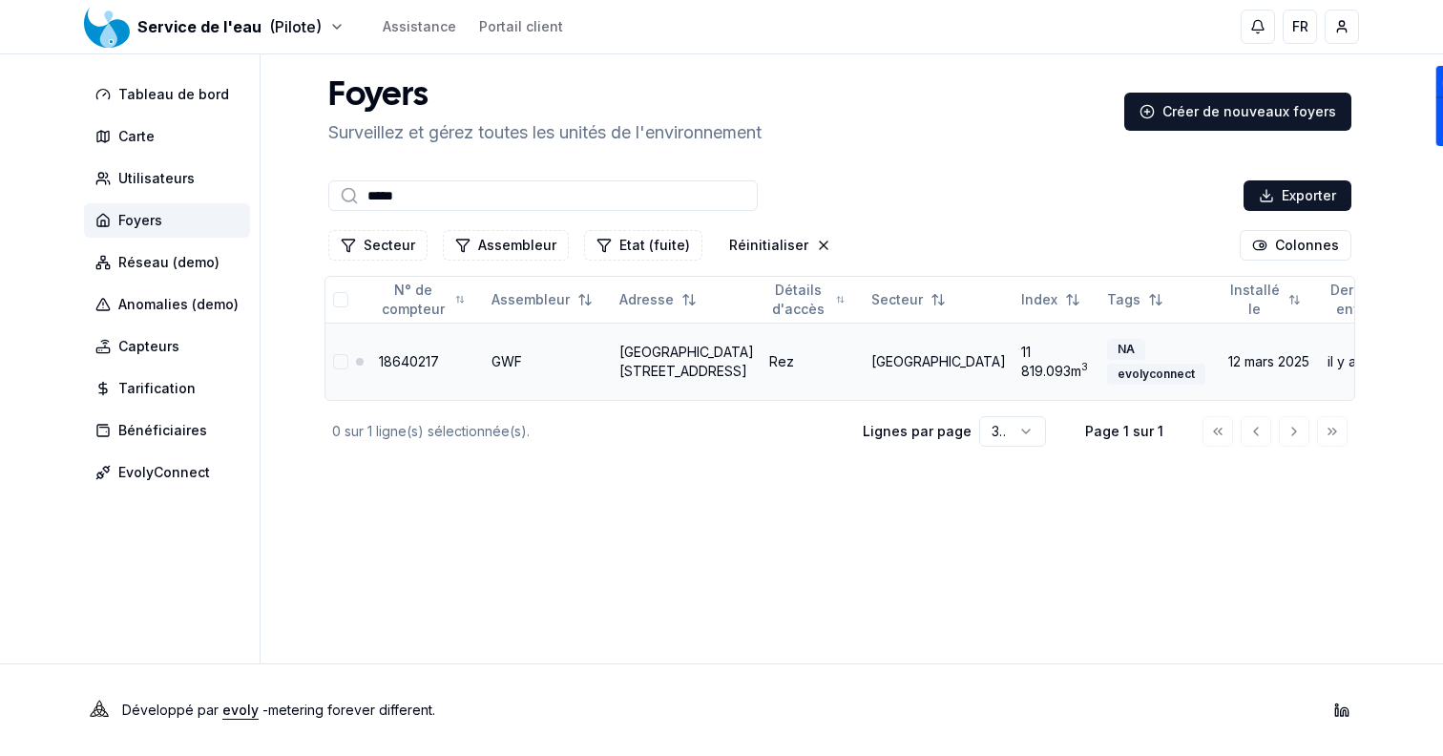
type input "*****"
click at [668, 364] on link "[GEOGRAPHIC_DATA] [STREET_ADDRESS]" at bounding box center [686, 361] width 135 height 35
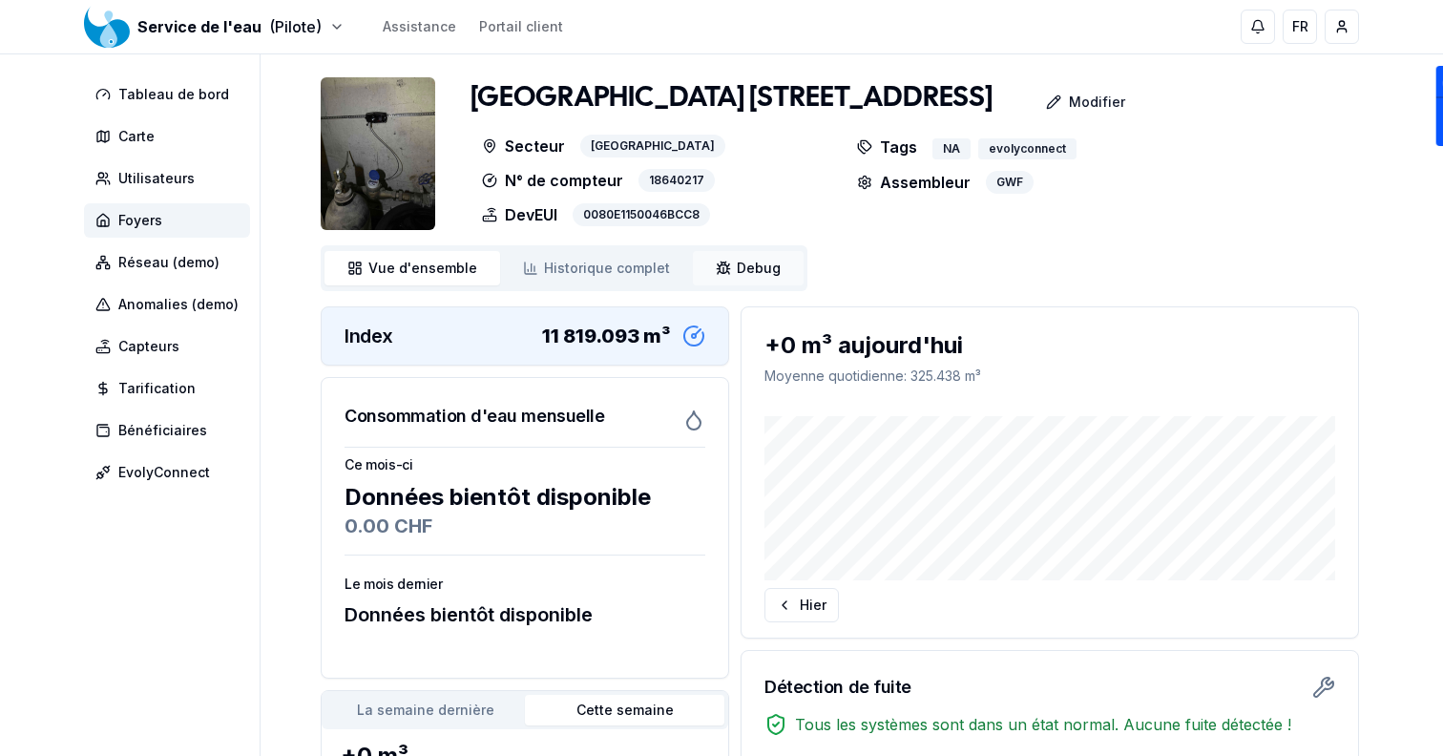
click at [723, 282] on link "Debug Debug" at bounding box center [748, 268] width 111 height 34
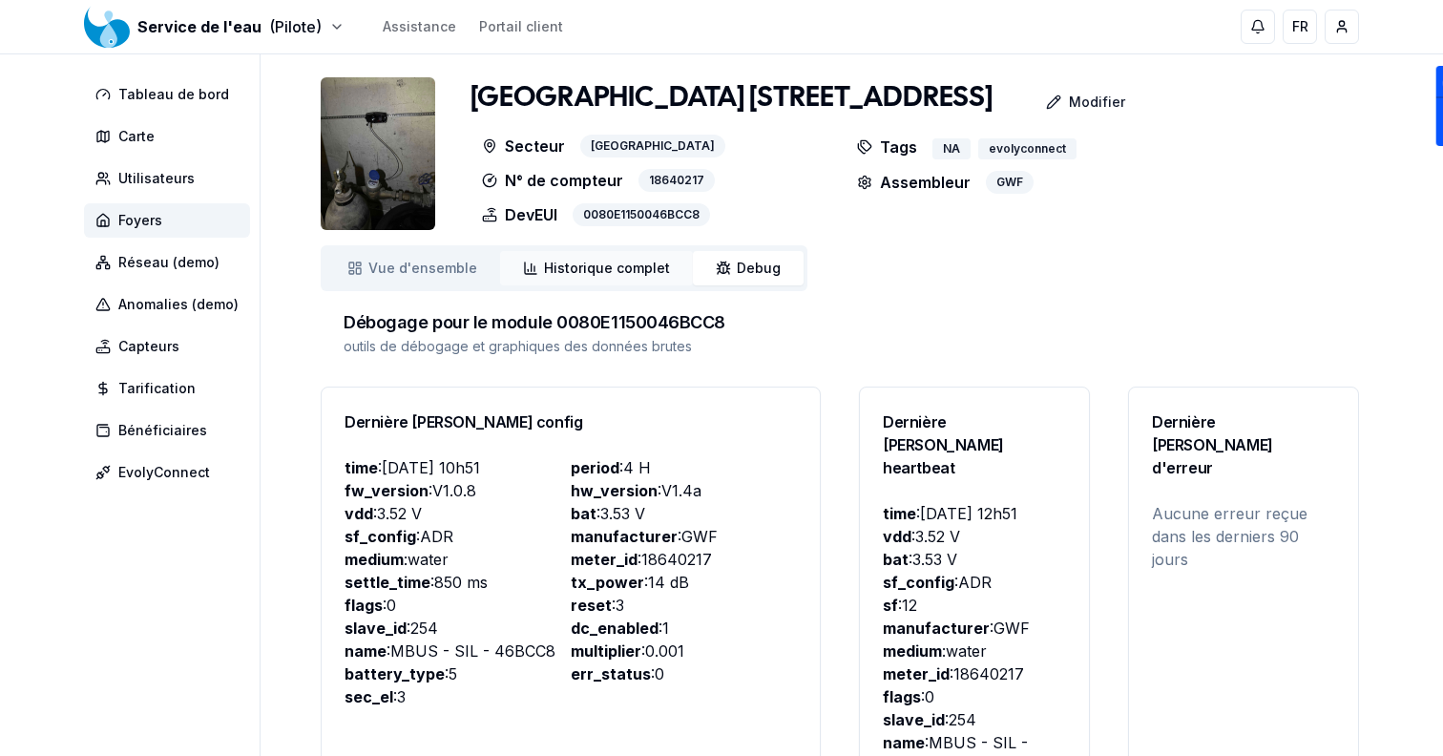
click at [602, 285] on link "Historique complet Historique" at bounding box center [596, 268] width 193 height 34
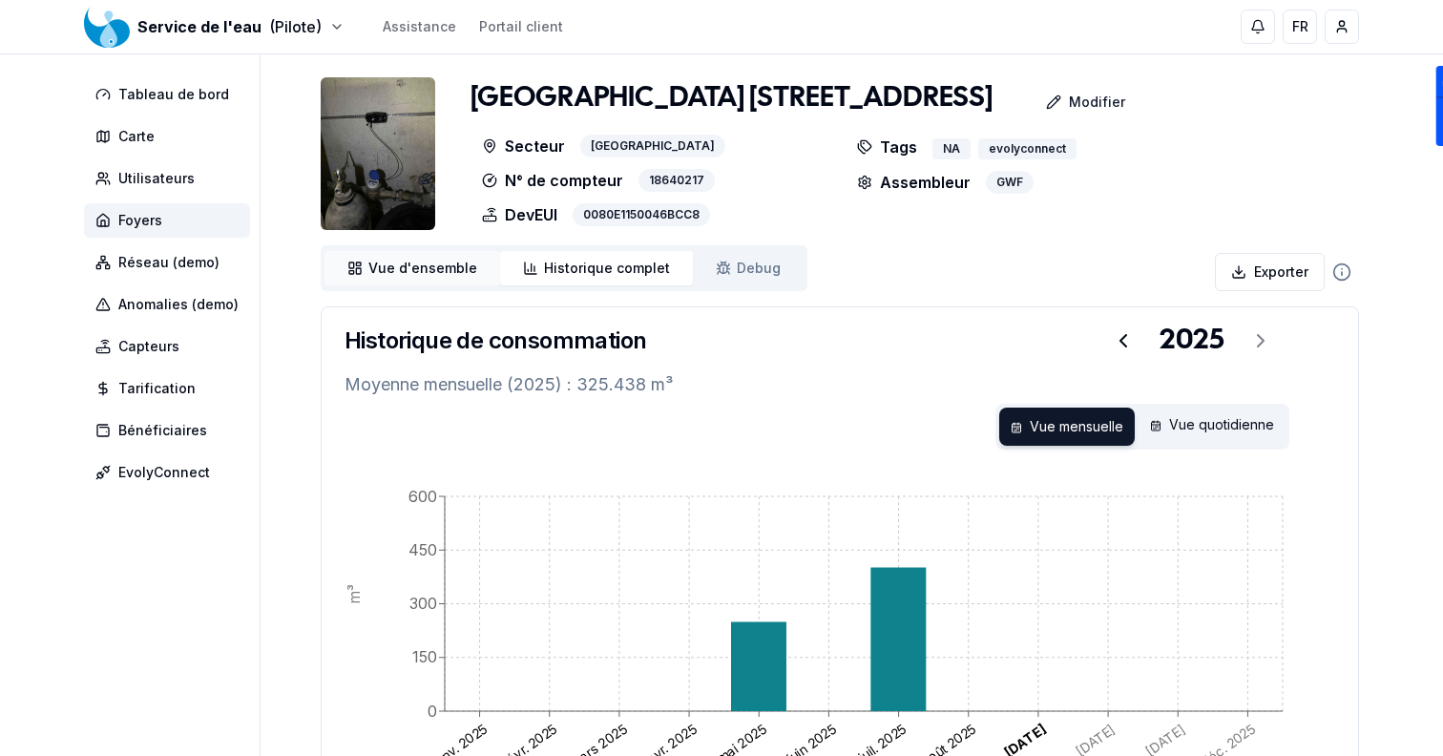
click at [428, 285] on link "Vue d'ensemble ensemble" at bounding box center [412, 268] width 176 height 34
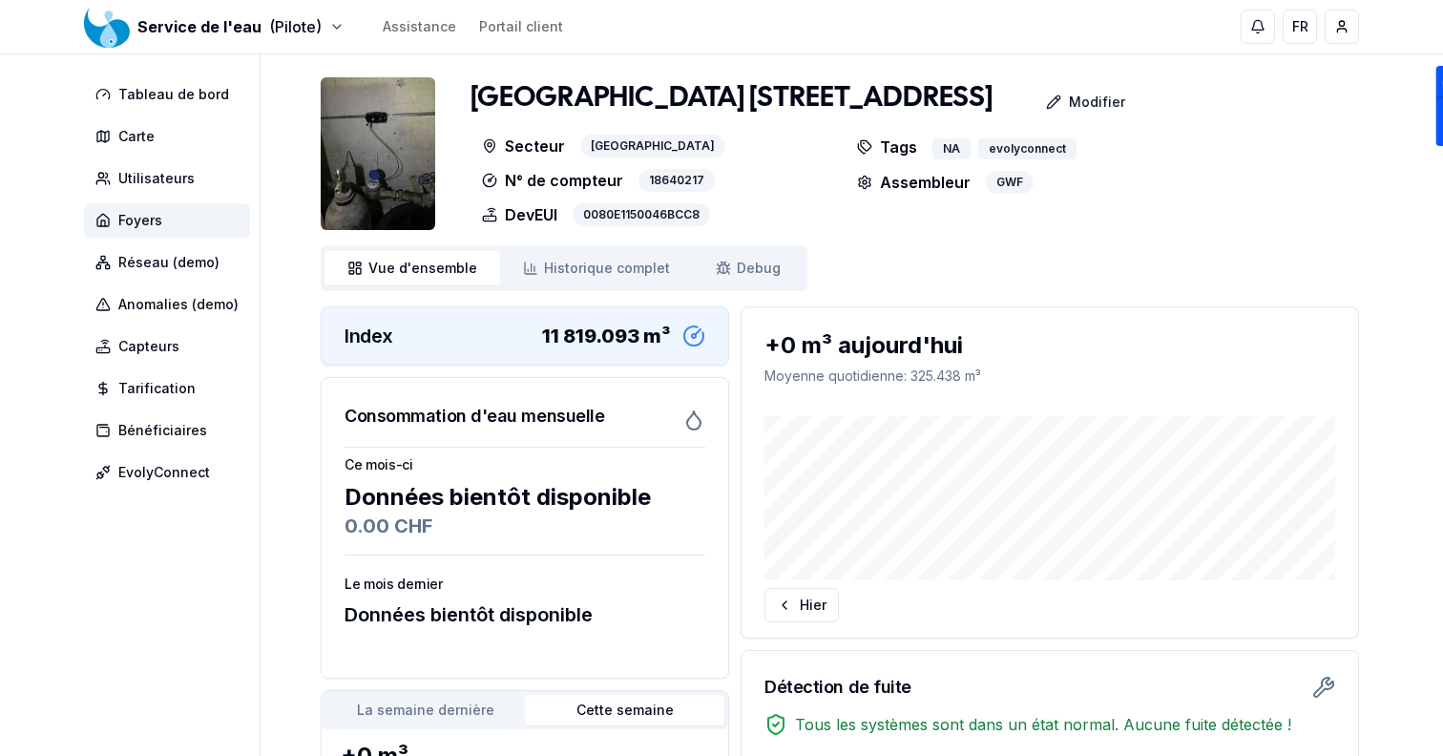
click at [384, 176] on img at bounding box center [378, 153] width 115 height 153
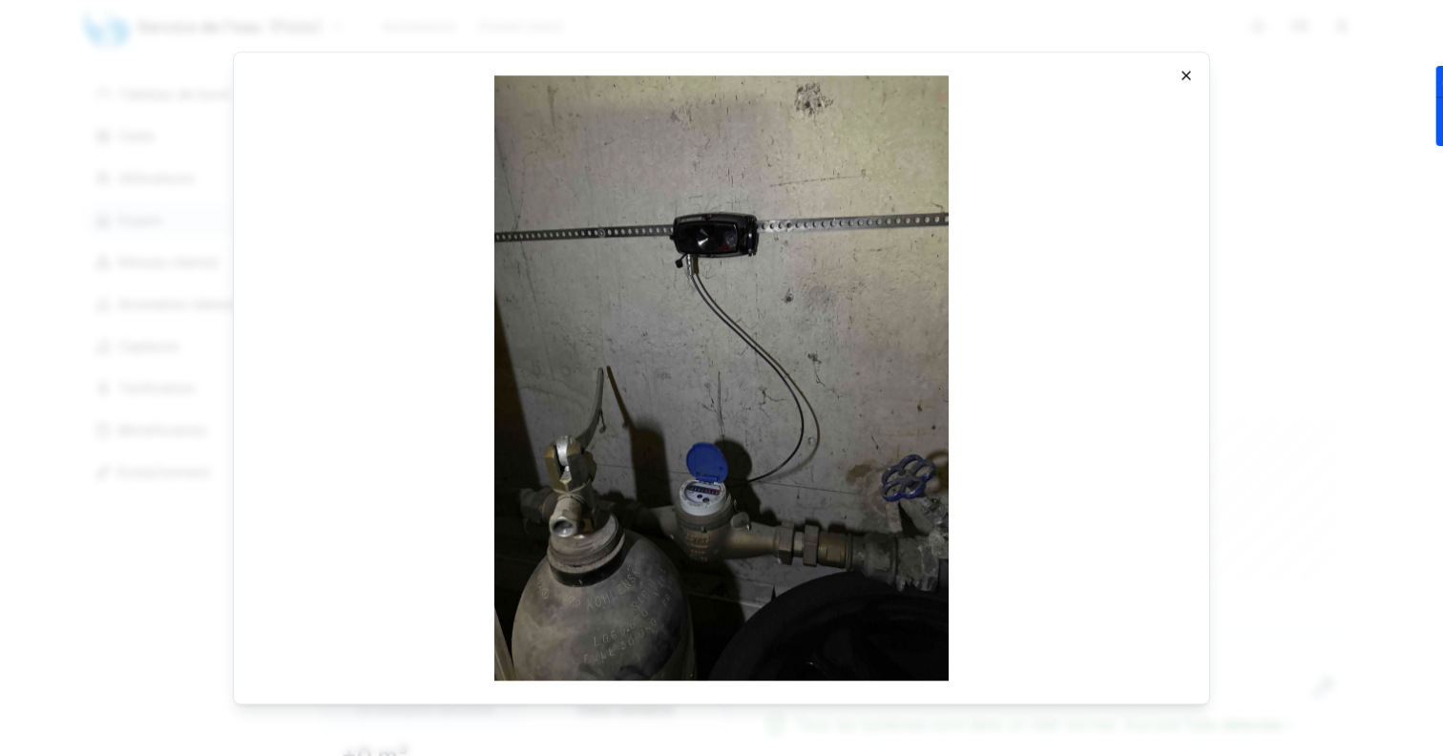
click at [1190, 73] on icon "button" at bounding box center [1186, 75] width 15 height 15
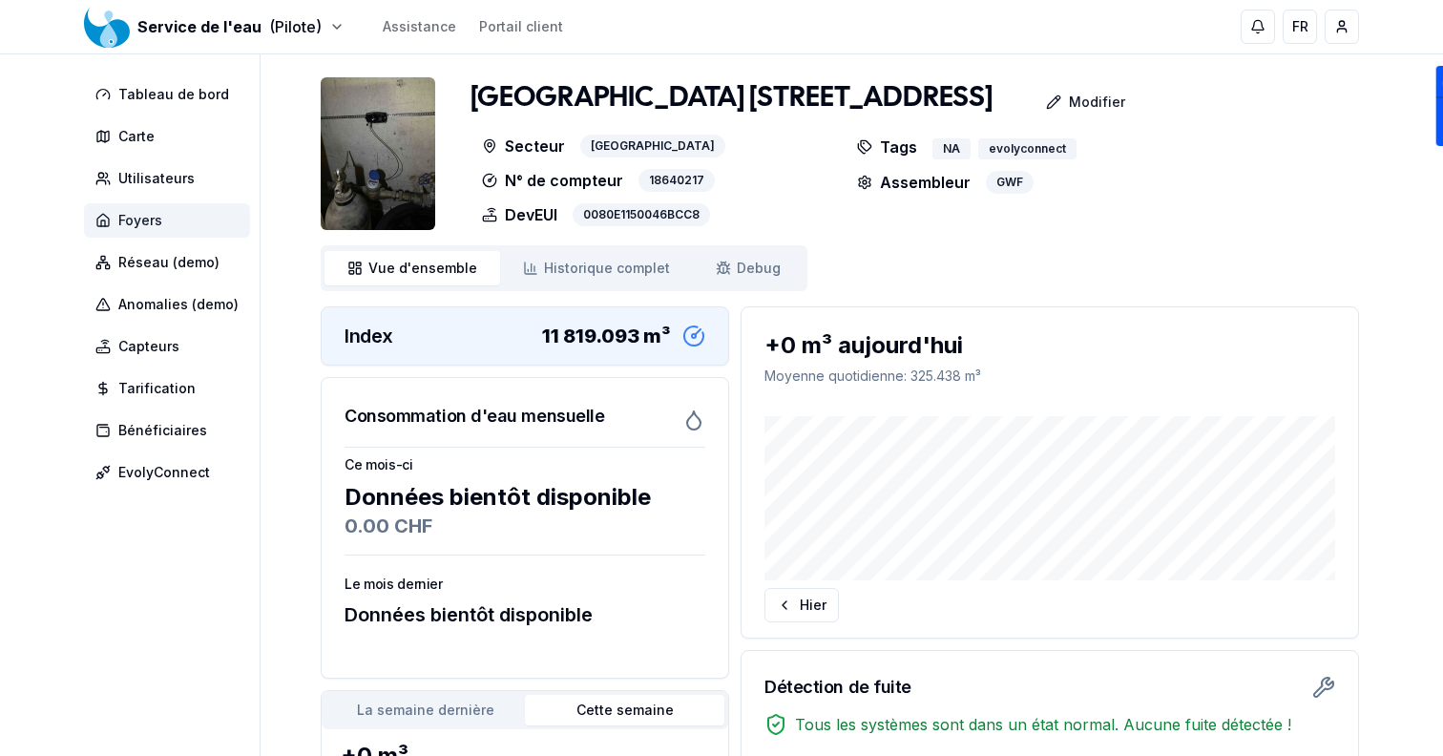
click at [159, 205] on span "Foyers" at bounding box center [167, 220] width 166 height 34
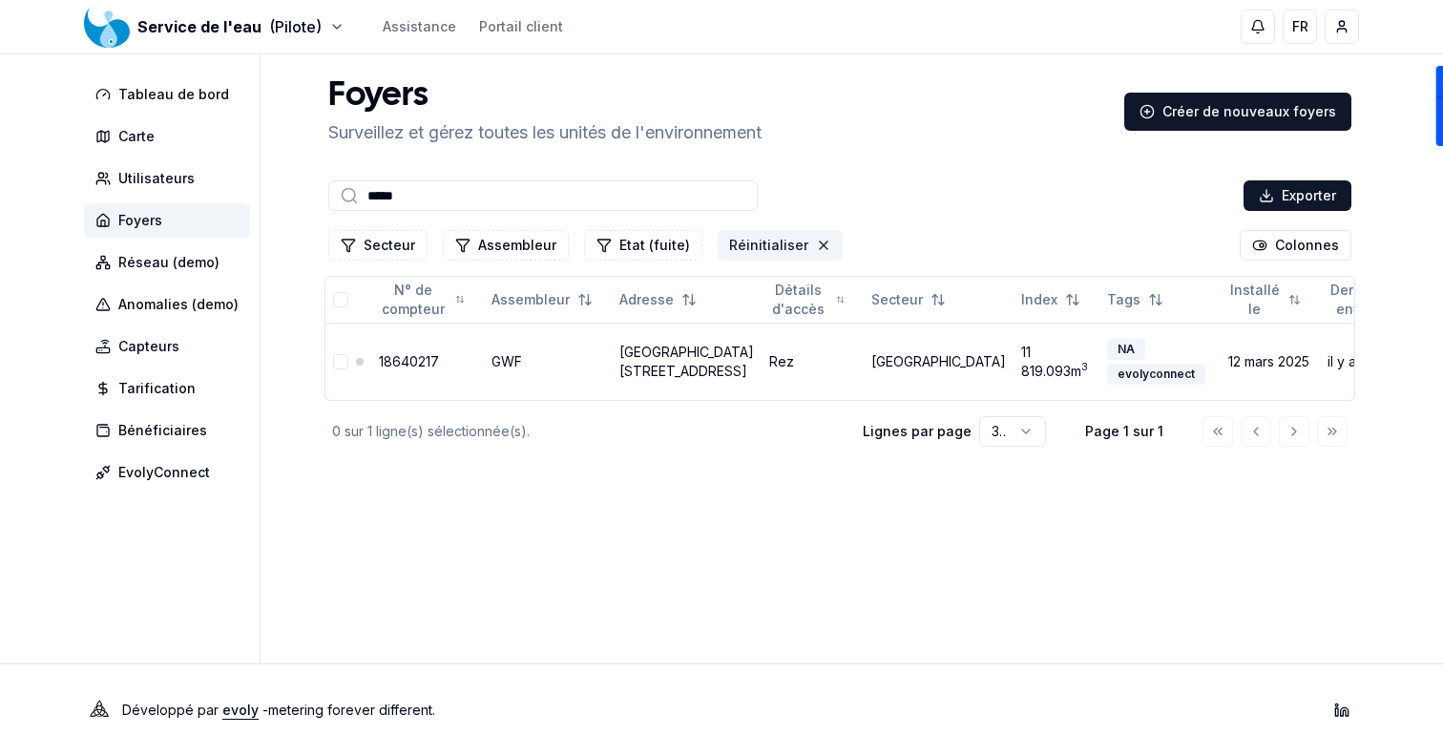
click at [816, 238] on icon "Réinitialiser les filtres" at bounding box center [823, 245] width 15 height 15
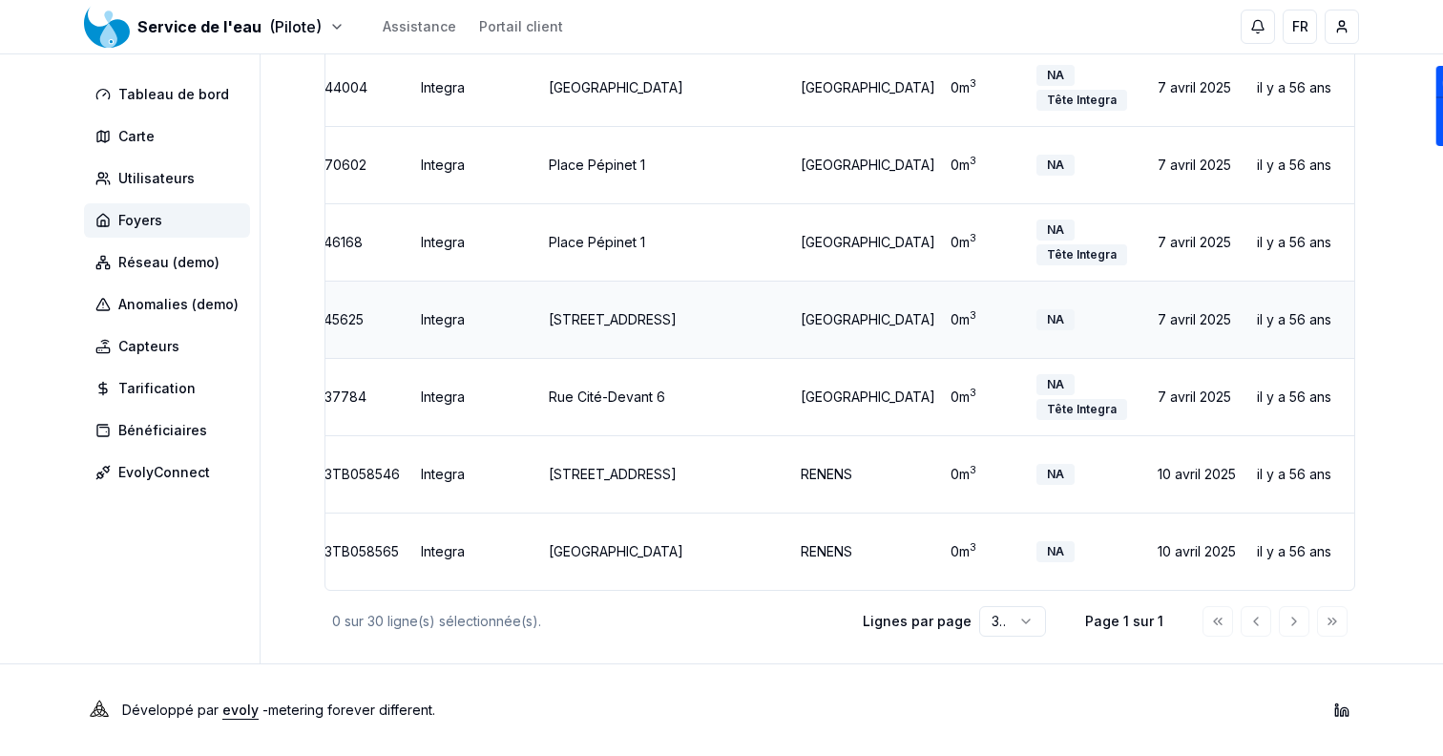
scroll to position [2517, 0]
click at [860, 688] on div "Développé par evoly - metering forever different . Linkedin" at bounding box center [721, 710] width 1336 height 92
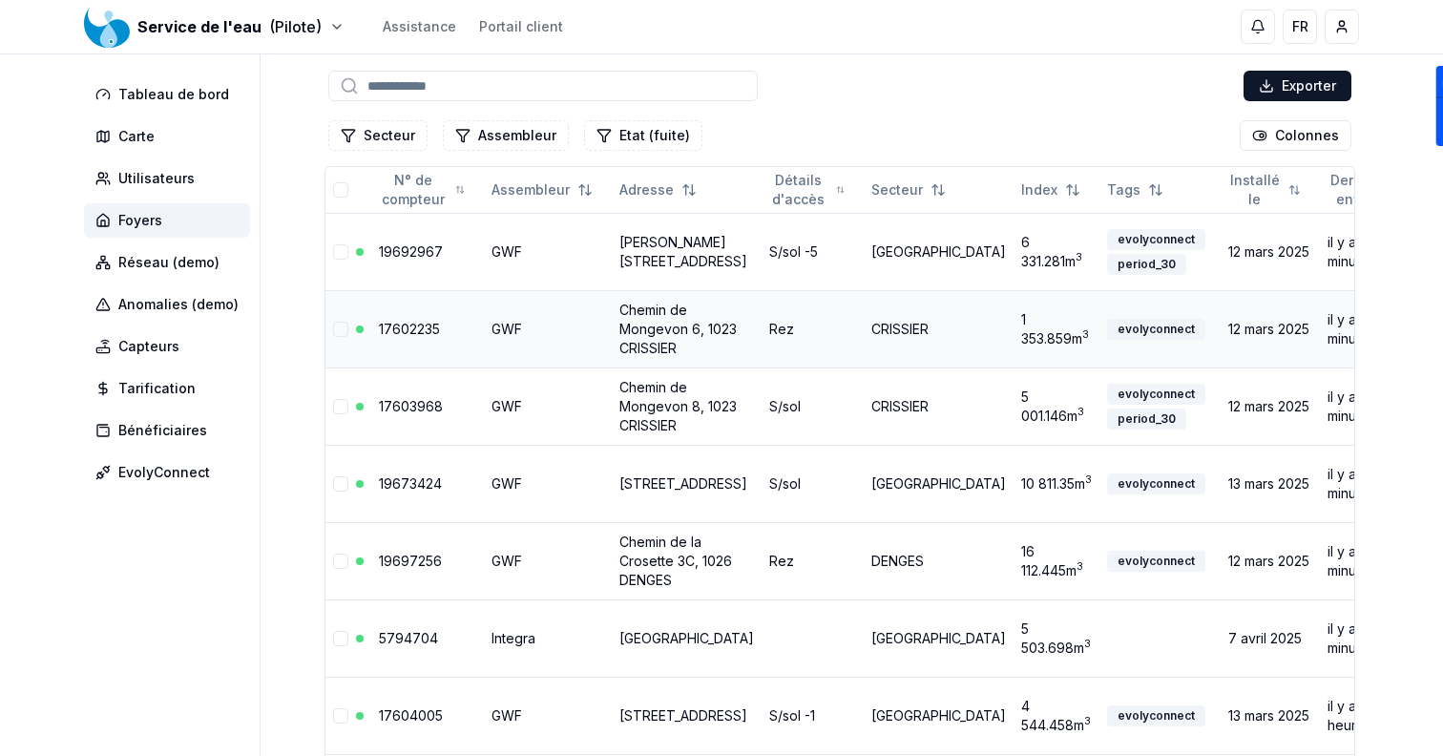
scroll to position [0, 0]
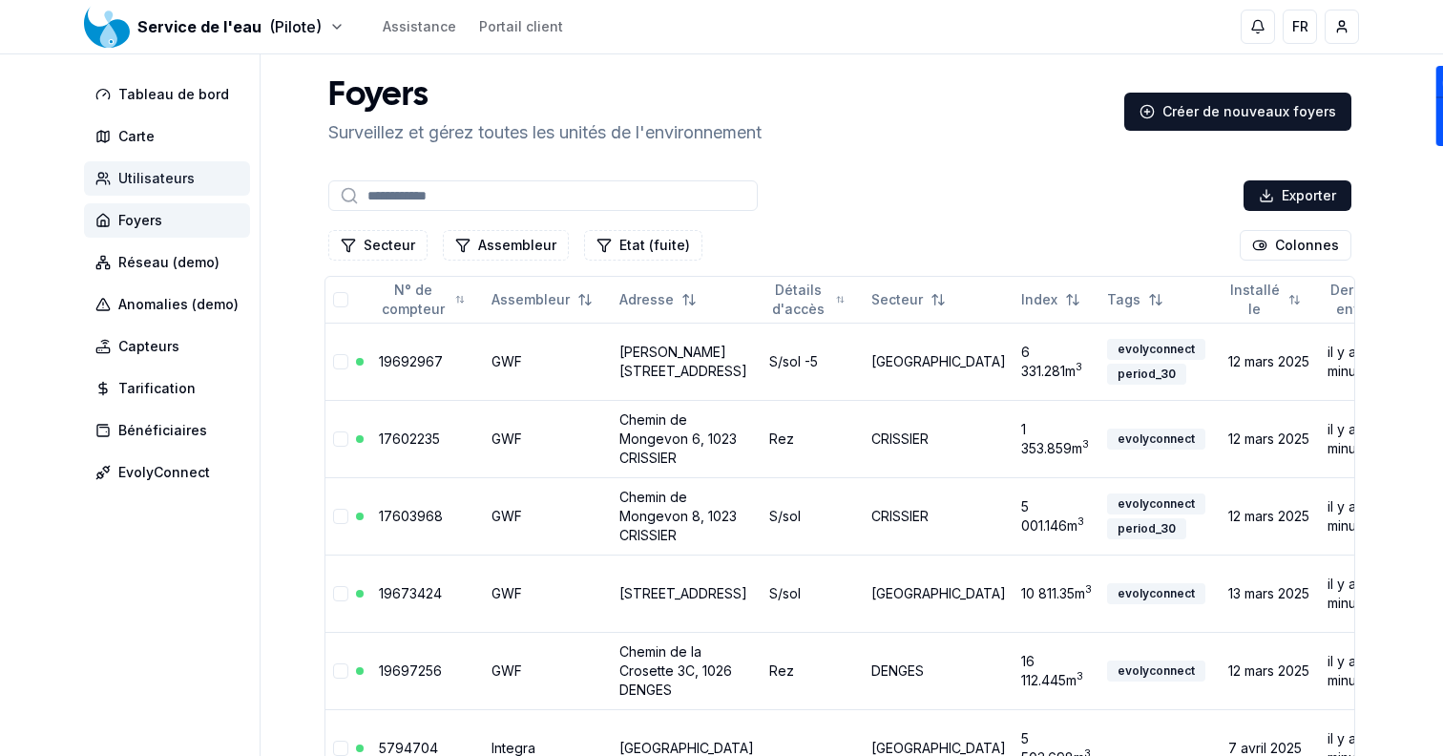
click at [201, 178] on span "Utilisateurs" at bounding box center [167, 178] width 166 height 34
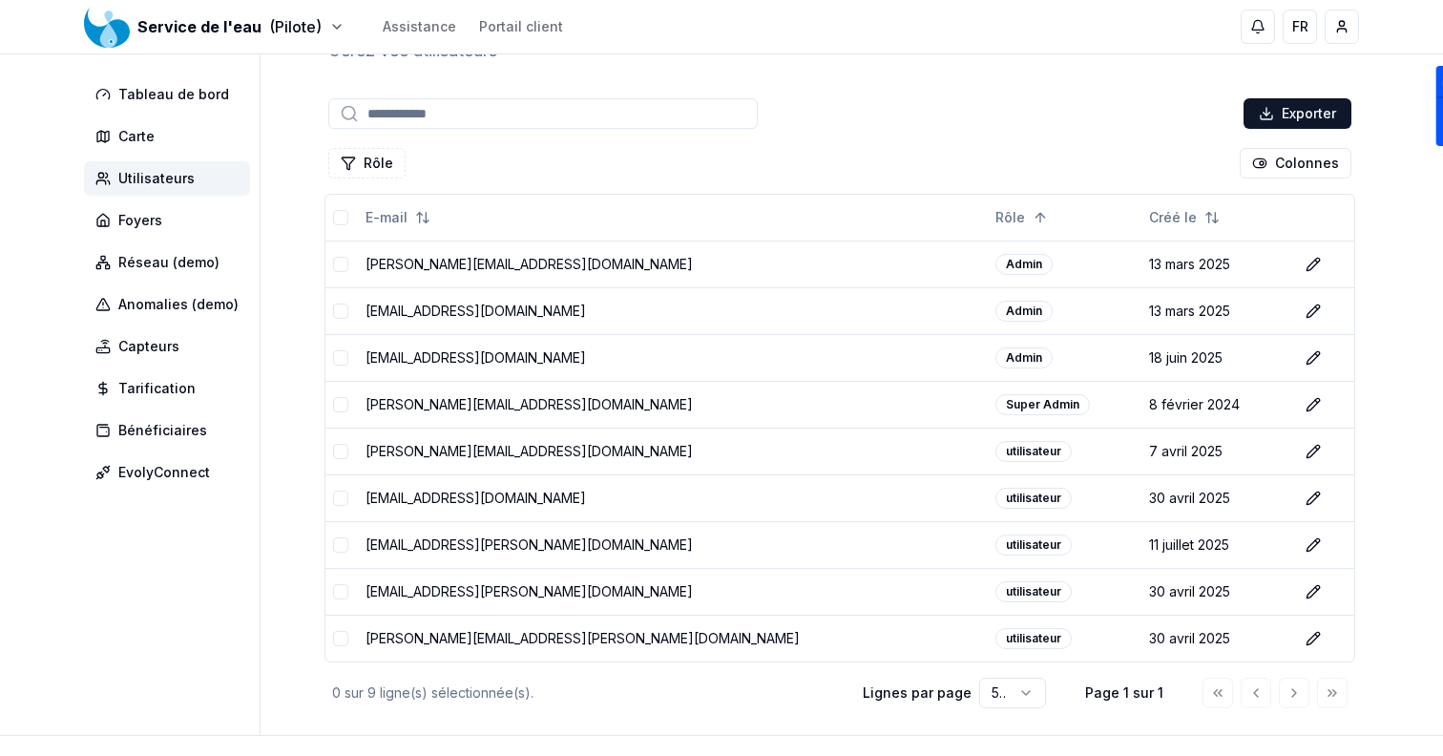
scroll to position [83, 0]
drag, startPoint x: 377, startPoint y: 548, endPoint x: 575, endPoint y: 552, distance: 197.6
click at [575, 552] on td "[EMAIL_ADDRESS][PERSON_NAME][DOMAIN_NAME]" at bounding box center [673, 543] width 630 height 47
click at [1013, 690] on html "Service de l'eau (Pilote) Assistance Portail client FR [PERSON_NAME] de bord Ca…" at bounding box center [721, 371] width 1443 height 909
click at [742, 682] on div "0 sur 9 ligne(s) sélectionnée(s)." at bounding box center [582, 691] width 500 height 19
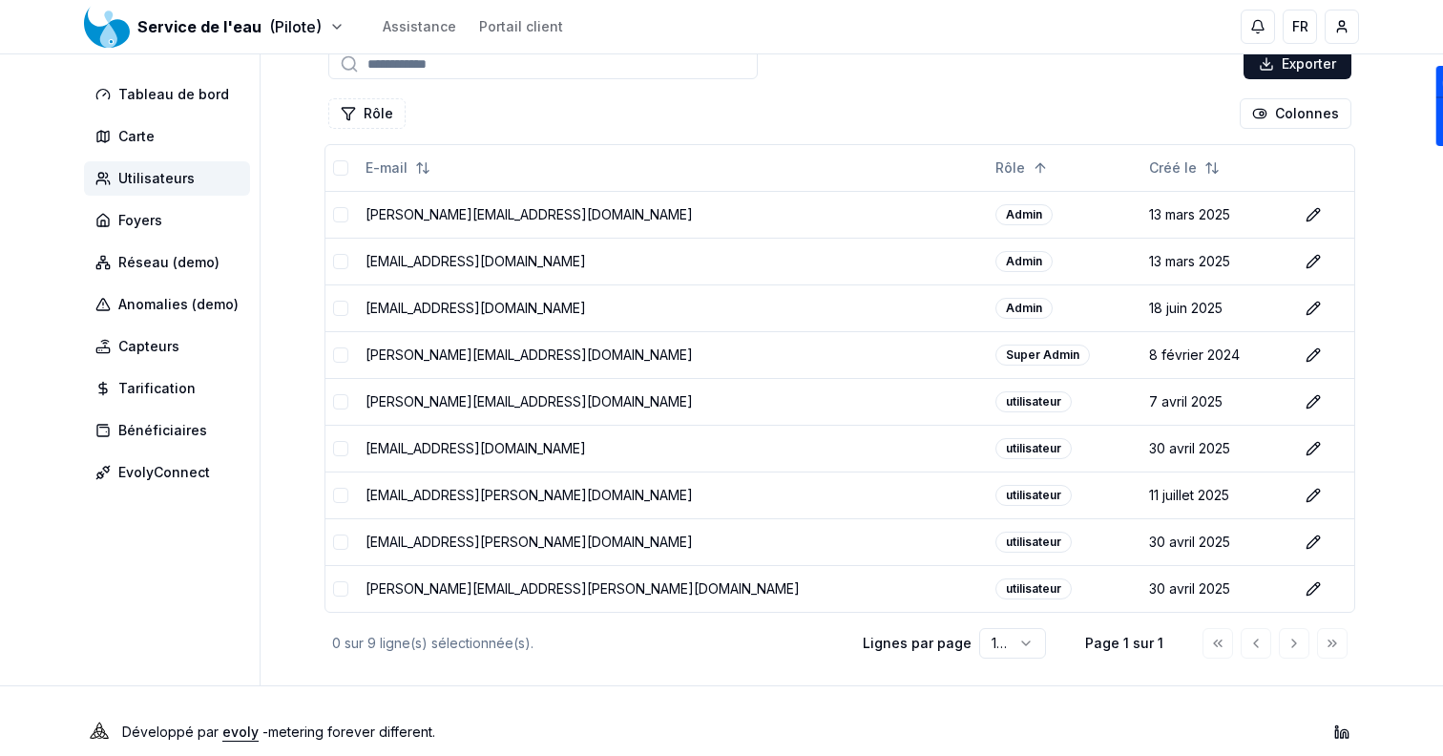
scroll to position [153, 0]
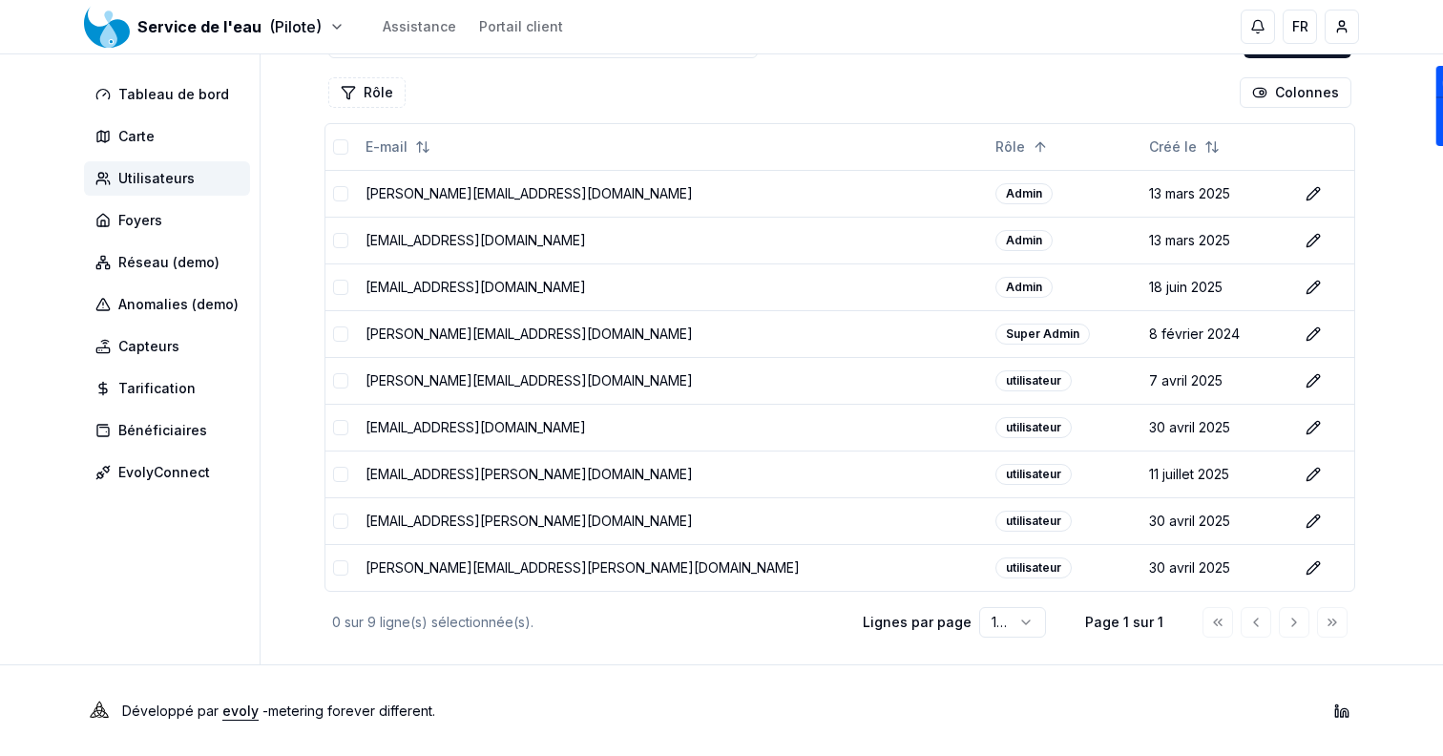
click at [247, 709] on link "evoly" at bounding box center [240, 710] width 36 height 16
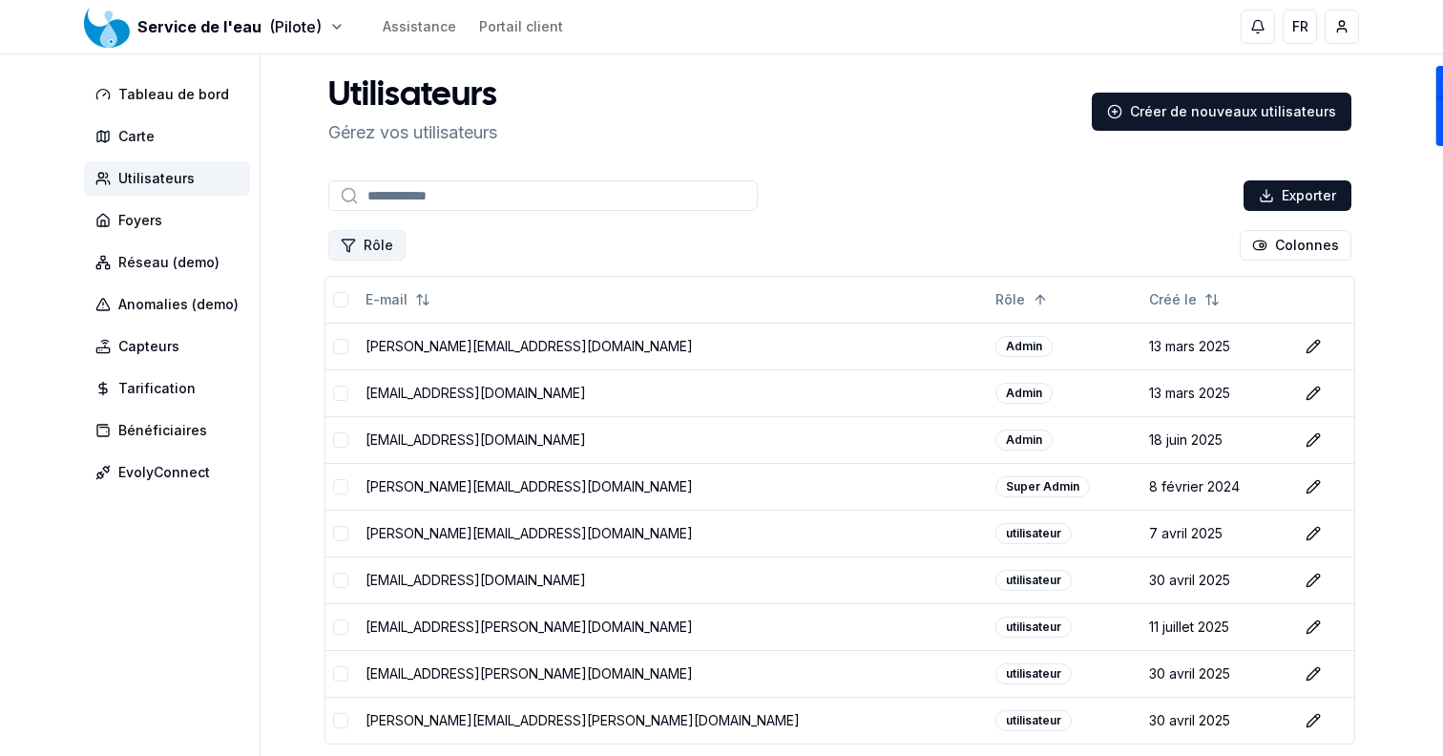
click at [365, 248] on button "Rôle" at bounding box center [366, 245] width 77 height 31
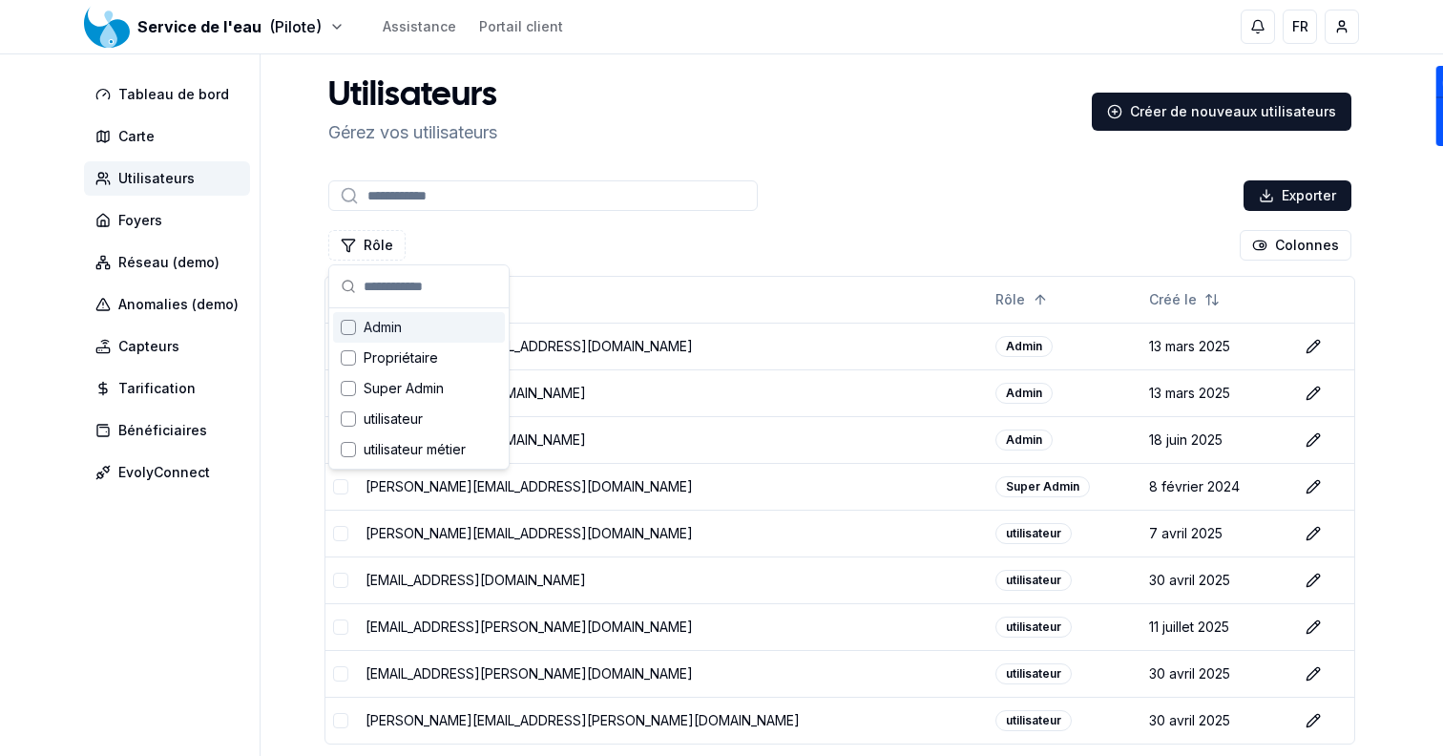
click at [829, 199] on div "Exporter" at bounding box center [839, 196] width 1031 height 38
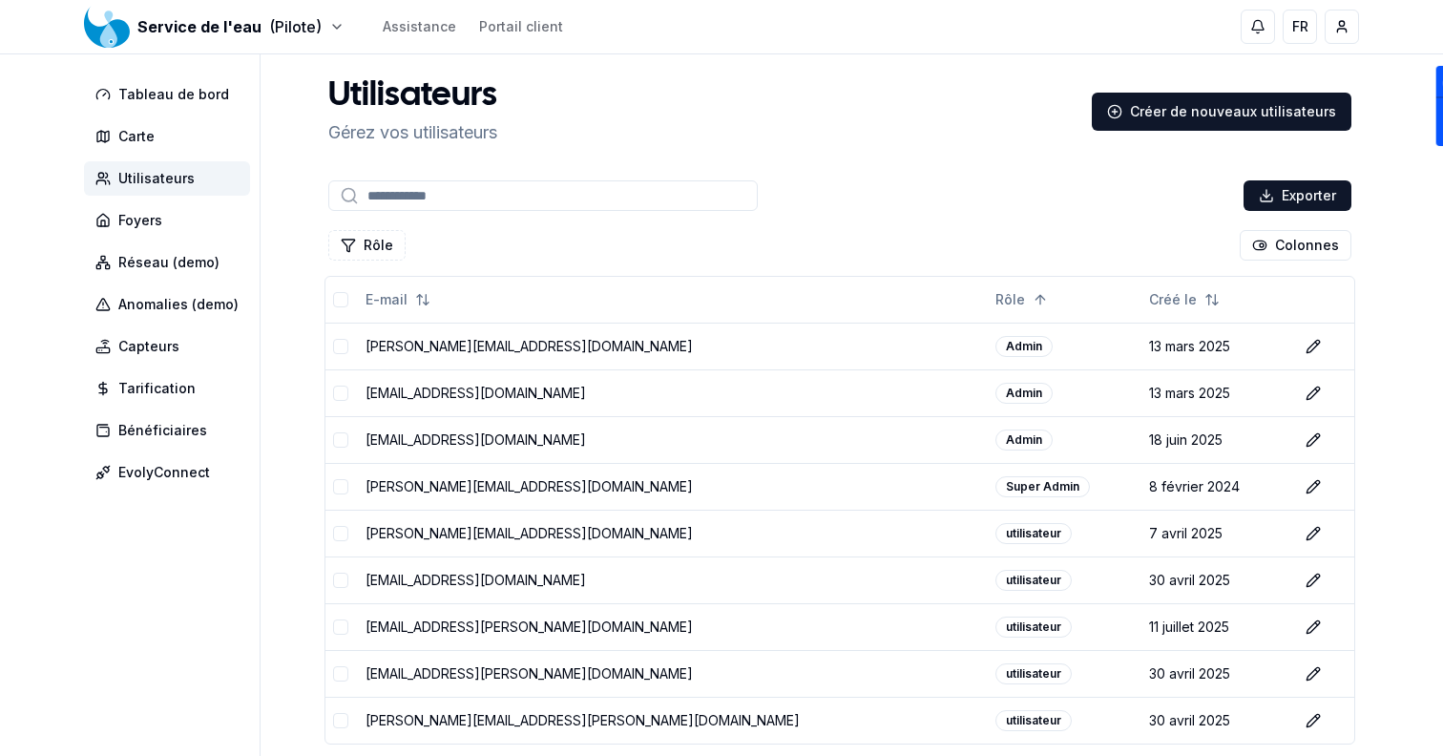
click at [1242, 242] on div "Rôle Colonnes" at bounding box center [839, 245] width 1031 height 38
click at [1274, 243] on html "Service de l'eau (Pilote) Assistance Portail client FR [PERSON_NAME] de bord Ca…" at bounding box center [721, 454] width 1443 height 909
click at [1265, 318] on div "Nom" at bounding box center [1278, 323] width 157 height 31
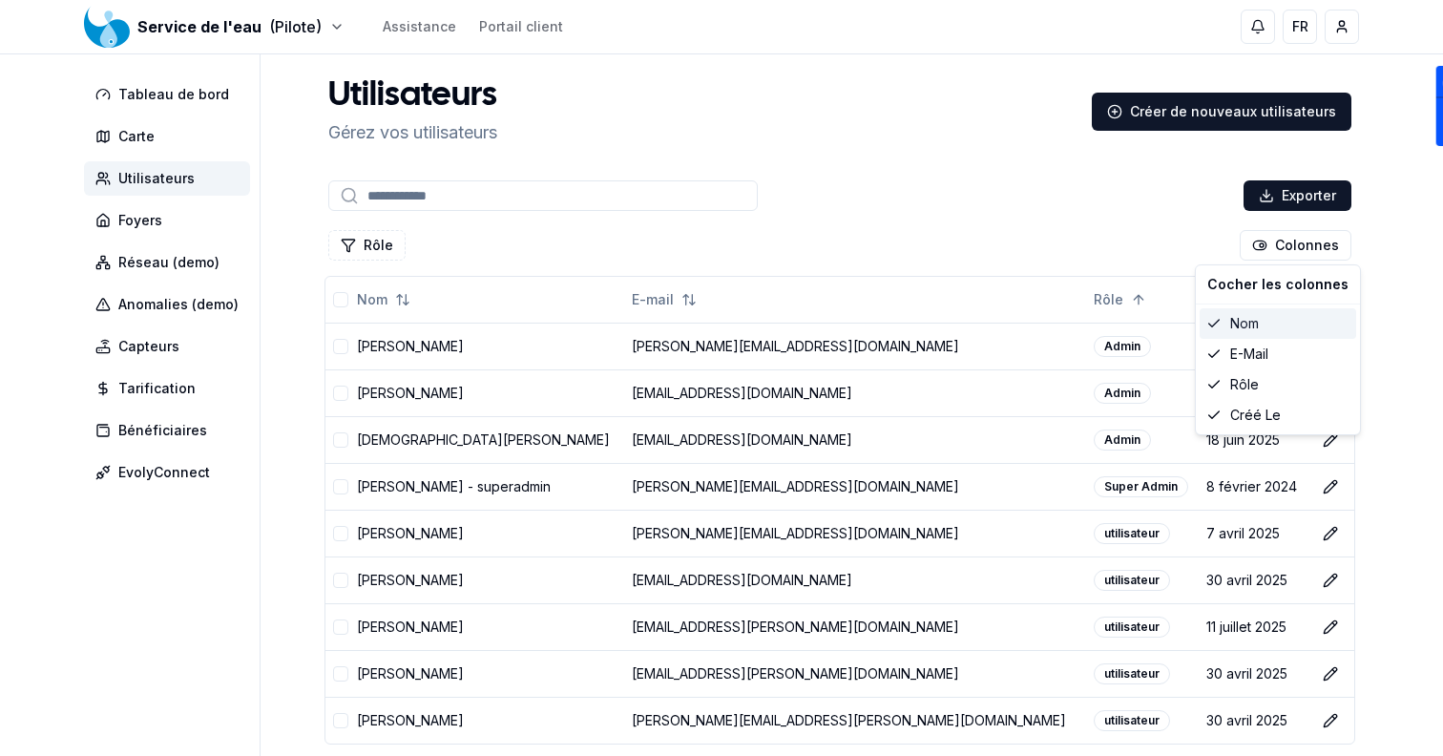
click at [1265, 318] on div "Nom" at bounding box center [1278, 323] width 157 height 31
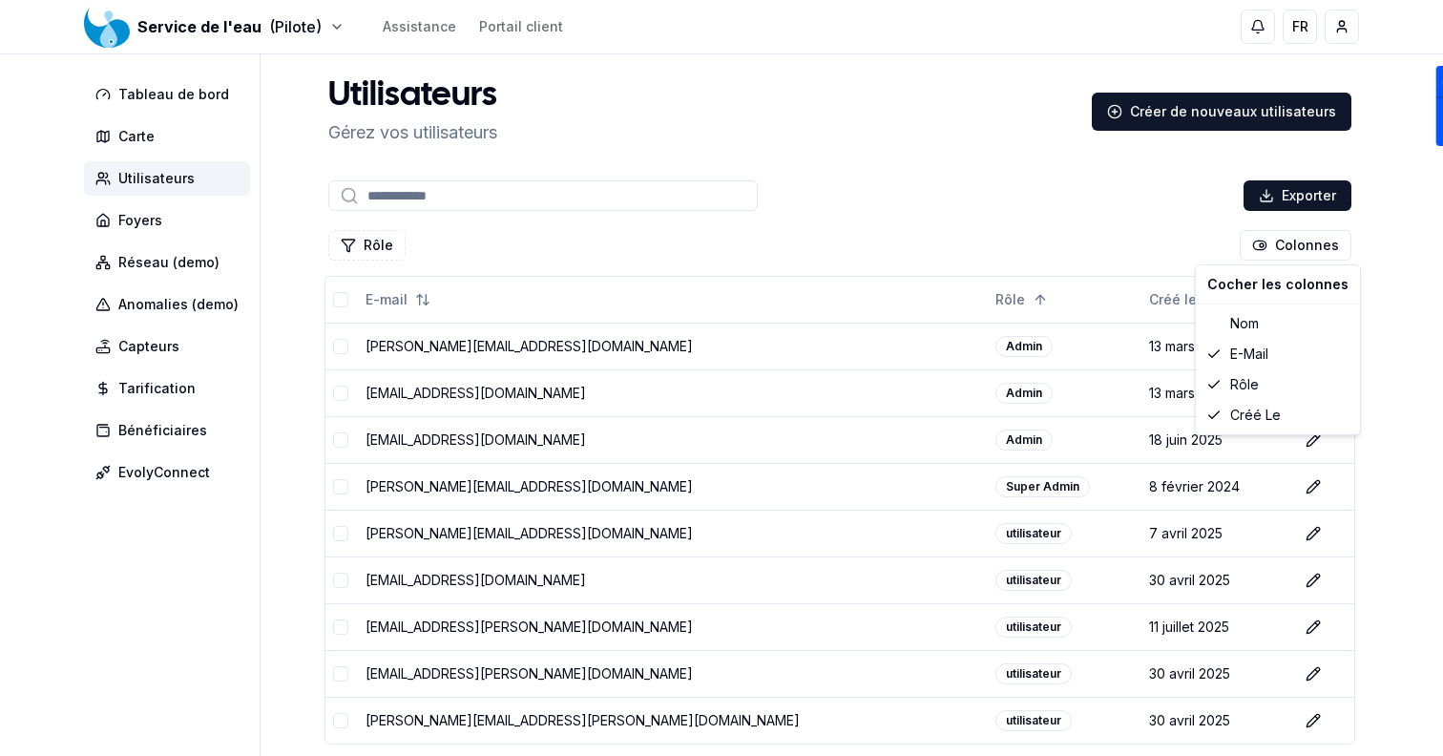
click at [940, 223] on html "Service de l'eau (Pilote) Assistance Portail client FR [PERSON_NAME] de bord Ca…" at bounding box center [721, 454] width 1443 height 909
